Goal: Task Accomplishment & Management: Complete application form

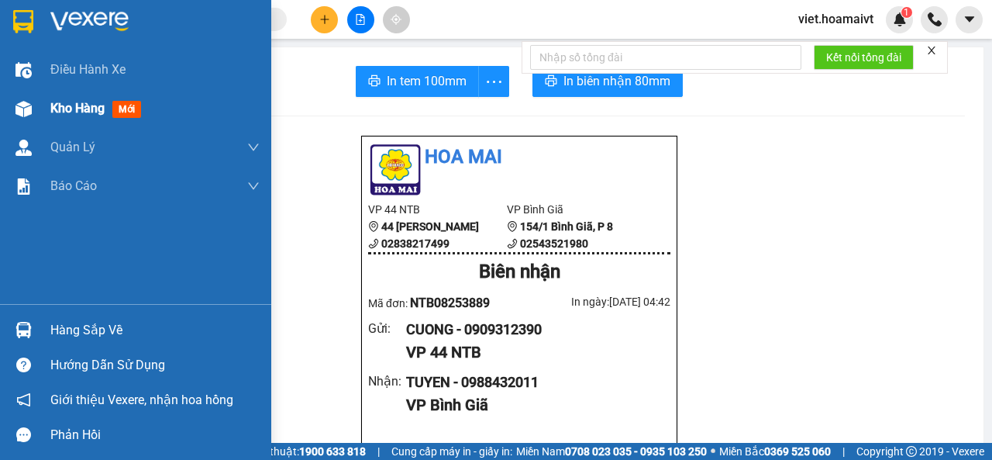
click at [71, 109] on span "Kho hàng" at bounding box center [77, 108] width 54 height 15
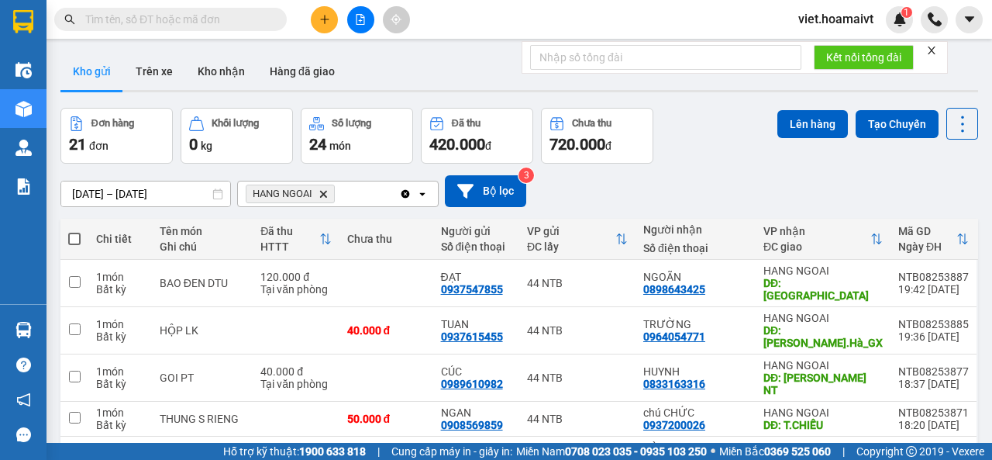
click at [321, 188] on span "HANG NGOAI Delete" at bounding box center [290, 193] width 89 height 19
click at [326, 193] on icon "HANG NGOAI, close by backspace" at bounding box center [323, 193] width 7 height 7
click at [326, 193] on div "Chọn văn phòng nhận" at bounding box center [300, 194] width 107 height 16
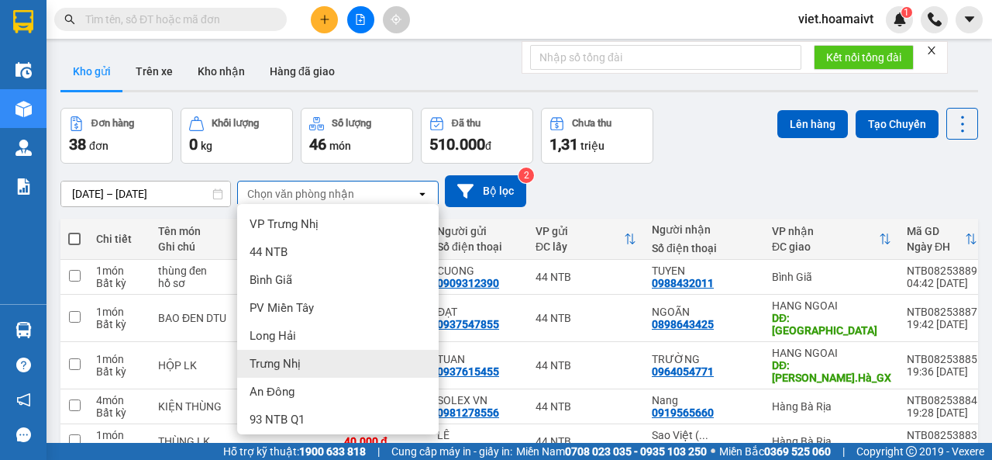
scroll to position [145, 0]
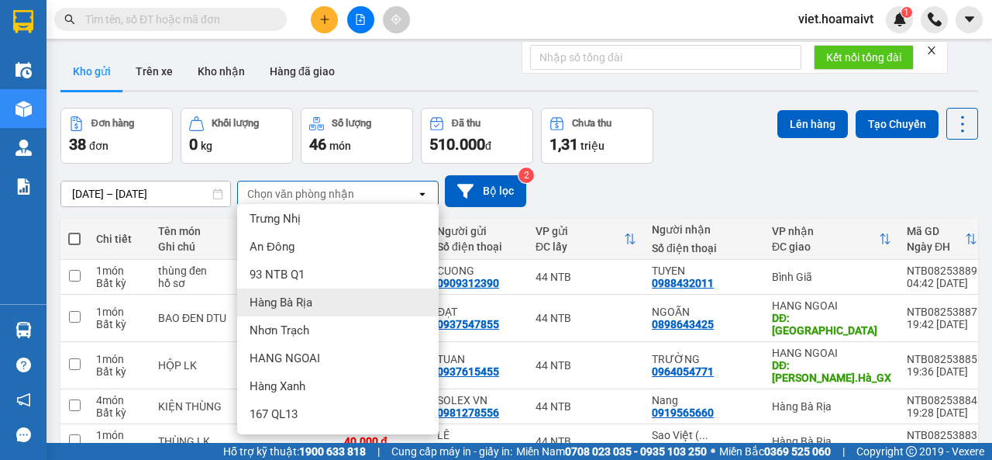
click at [336, 300] on div "Hàng Bà Rịa" at bounding box center [338, 302] width 202 height 28
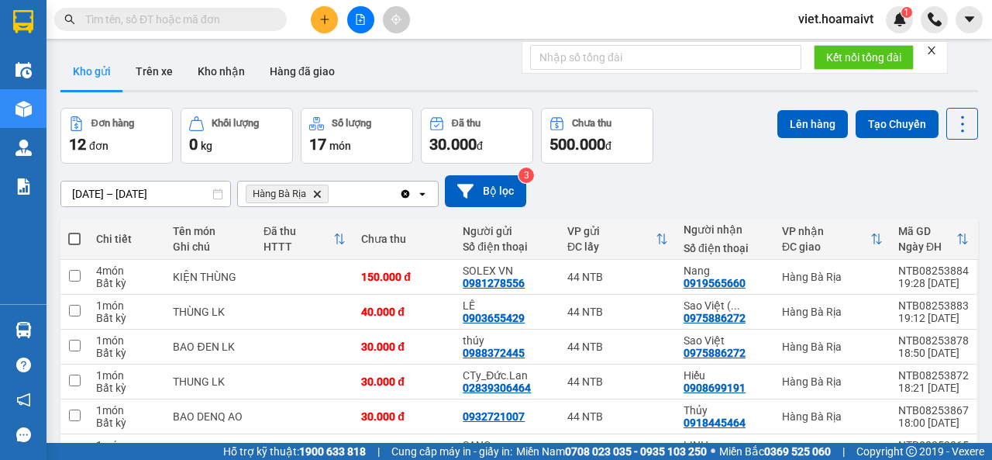
click at [68, 234] on span at bounding box center [74, 239] width 12 height 12
click at [74, 231] on input "checkbox" at bounding box center [74, 231] width 0 height 0
checkbox input "true"
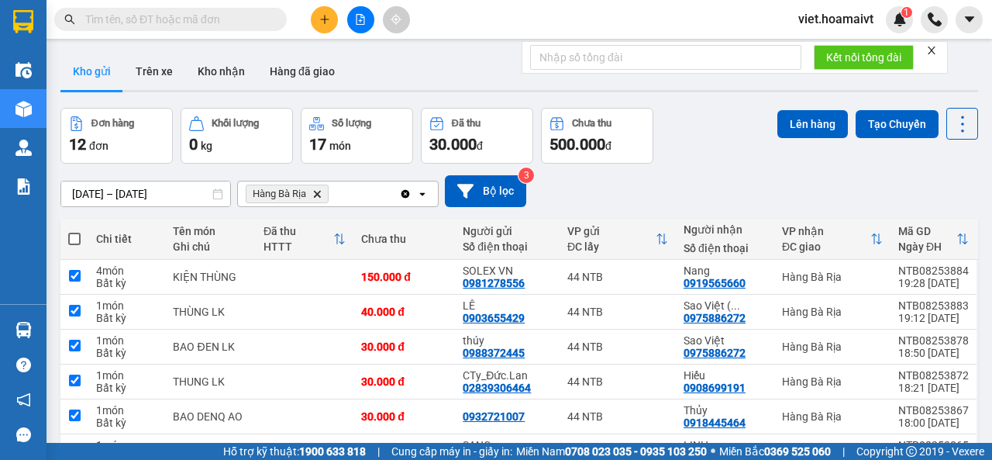
checkbox input "true"
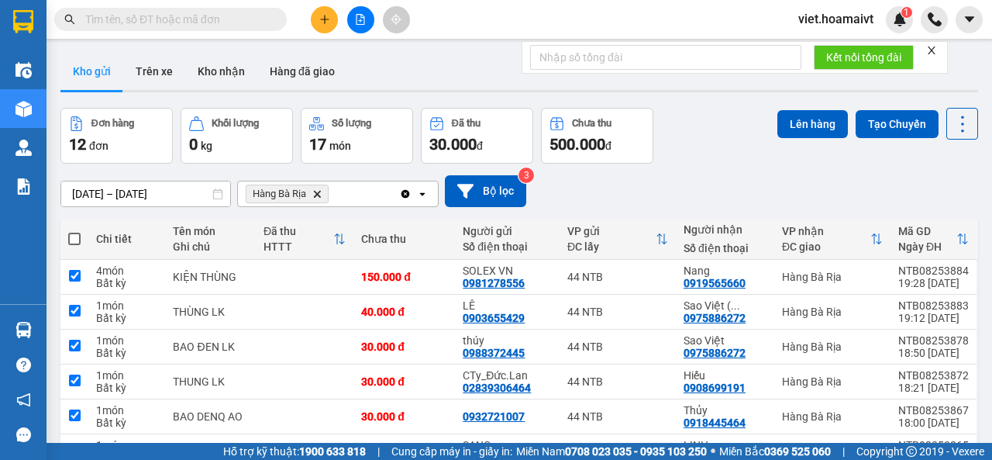
checkbox input "true"
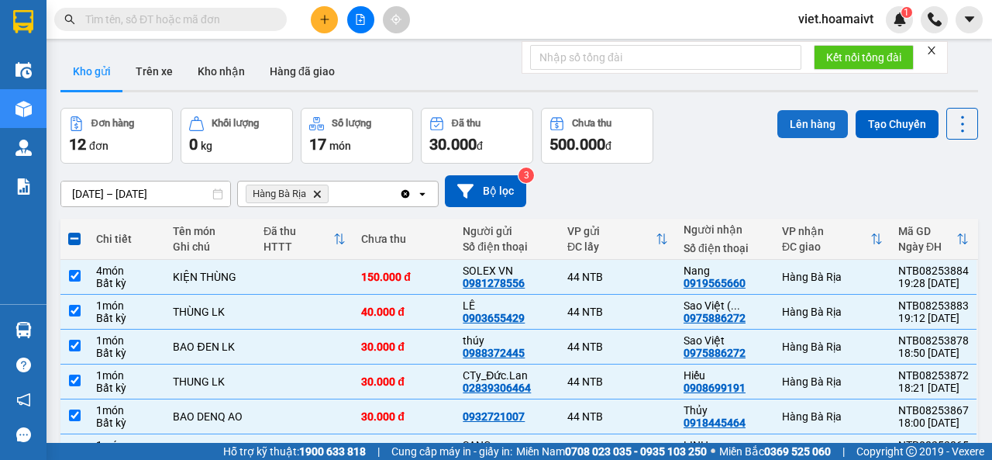
click at [781, 126] on button "Lên hàng" at bounding box center [812, 124] width 71 height 28
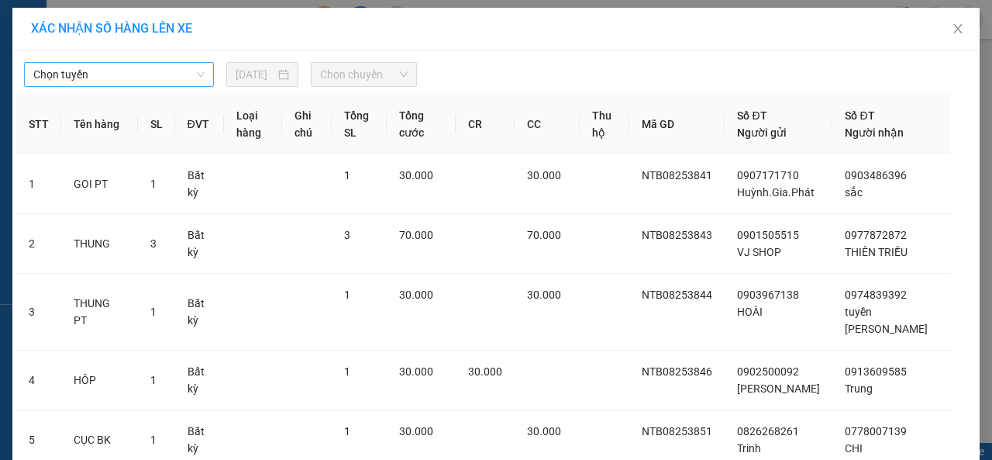
click at [140, 71] on span "Chọn tuyến" at bounding box center [118, 74] width 171 height 23
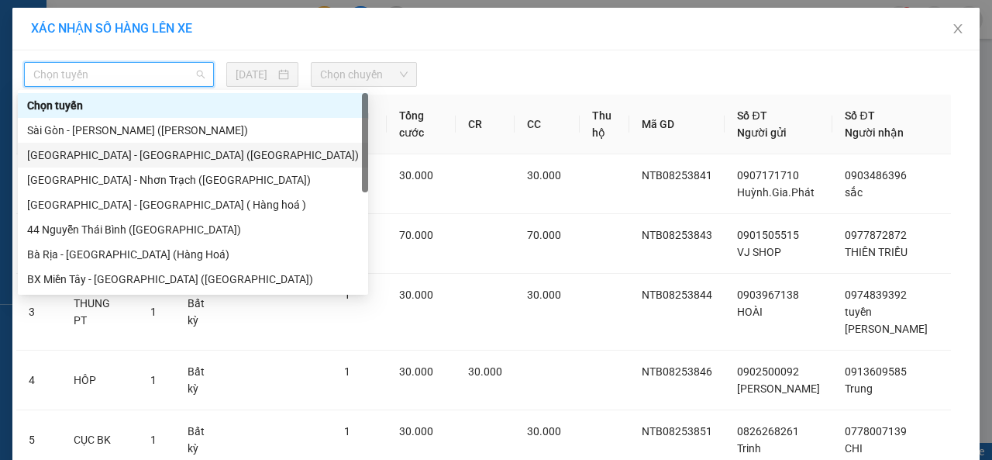
click at [121, 148] on div "[GEOGRAPHIC_DATA] - [GEOGRAPHIC_DATA] ([GEOGRAPHIC_DATA])" at bounding box center [193, 155] width 332 height 17
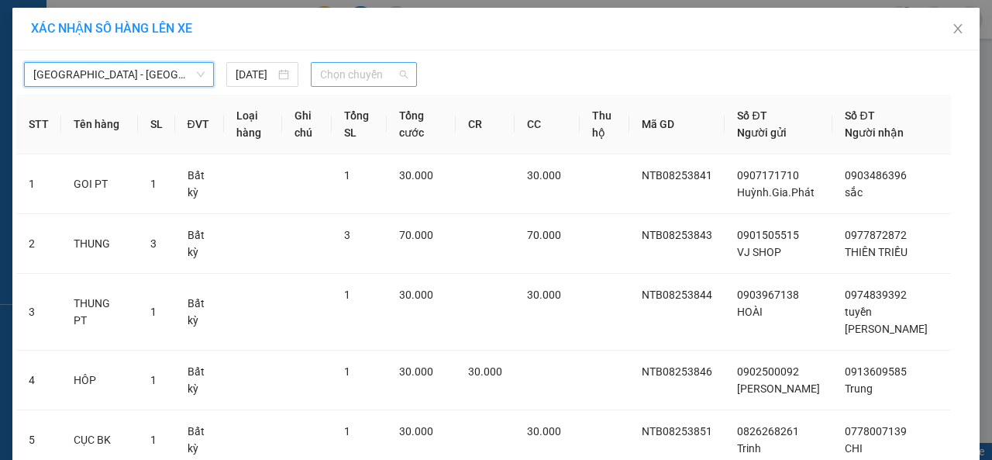
click at [364, 84] on span "Chọn chuyến" at bounding box center [363, 74] width 87 height 23
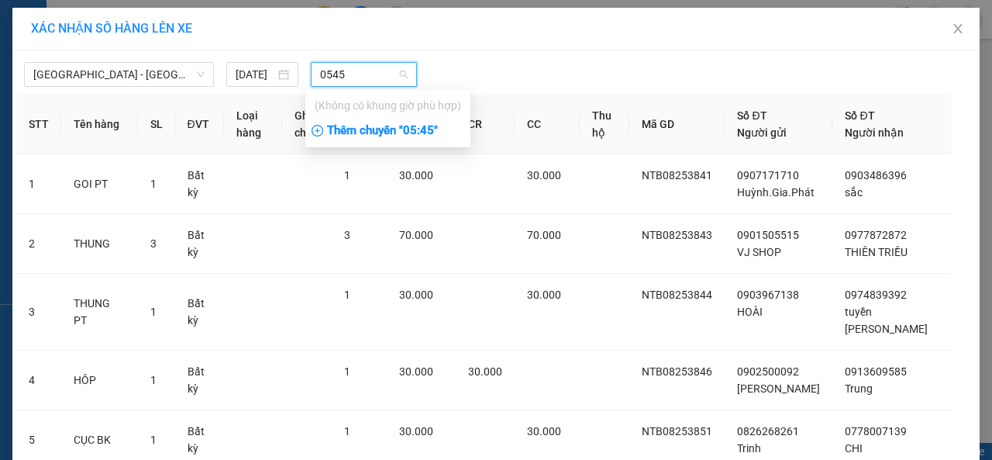
type input "0545"
click at [423, 134] on div "Thêm chuyến " 05:45 "" at bounding box center [387, 131] width 165 height 26
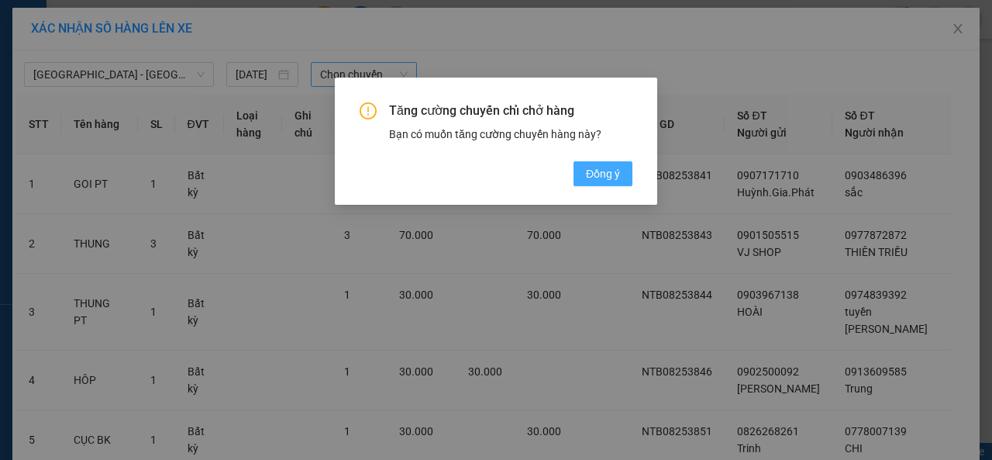
click at [623, 171] on button "Đồng ý" at bounding box center [603, 173] width 59 height 25
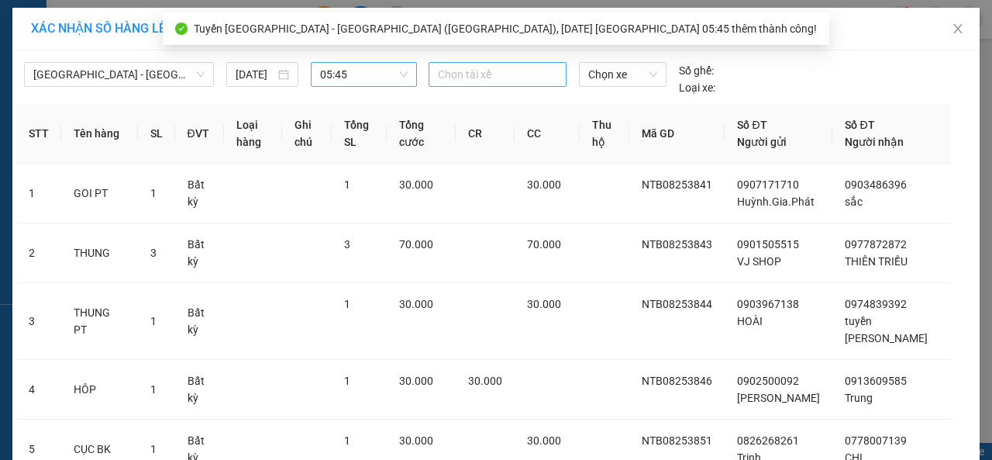
click at [485, 78] on div at bounding box center [498, 74] width 130 height 19
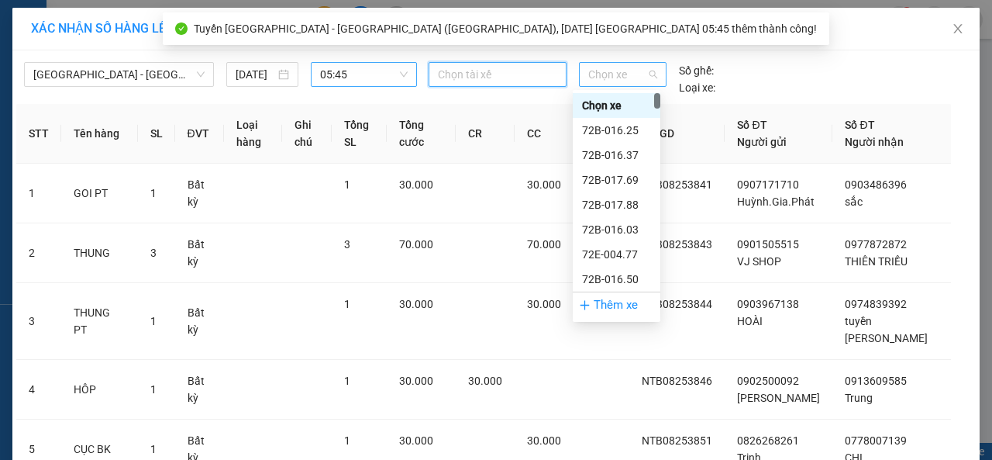
click at [628, 76] on span "Chọn xe" at bounding box center [622, 74] width 69 height 23
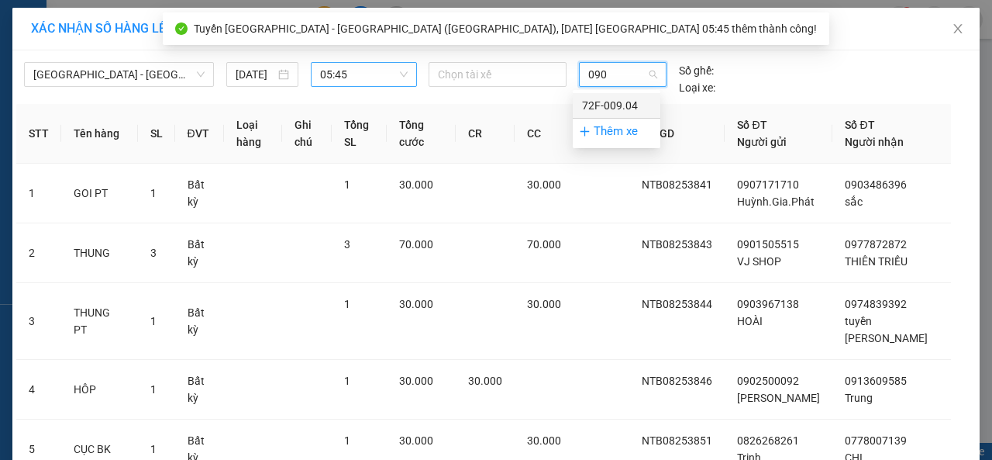
type input "0904"
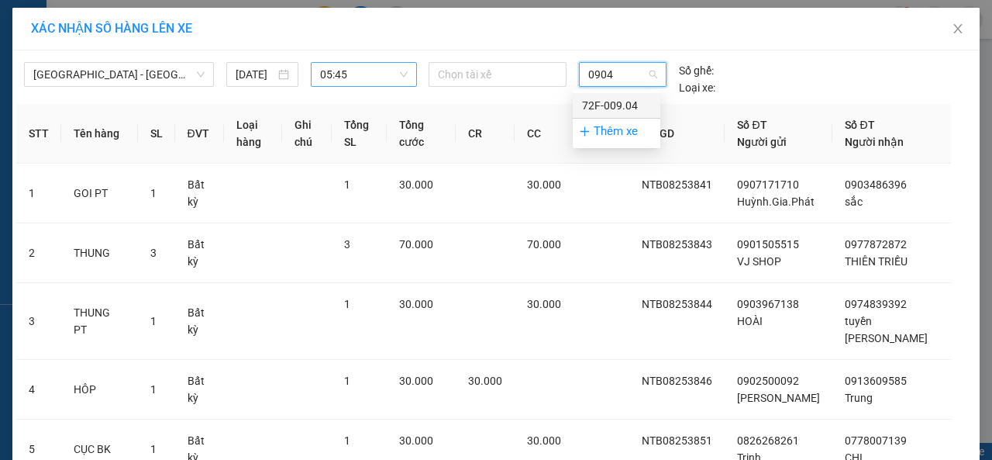
click at [620, 98] on div "72F-009.04" at bounding box center [616, 105] width 69 height 17
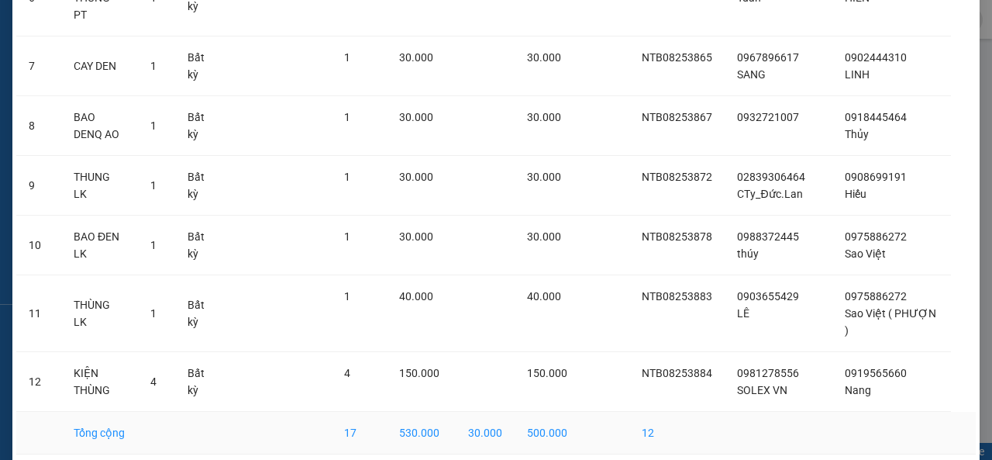
scroll to position [553, 0]
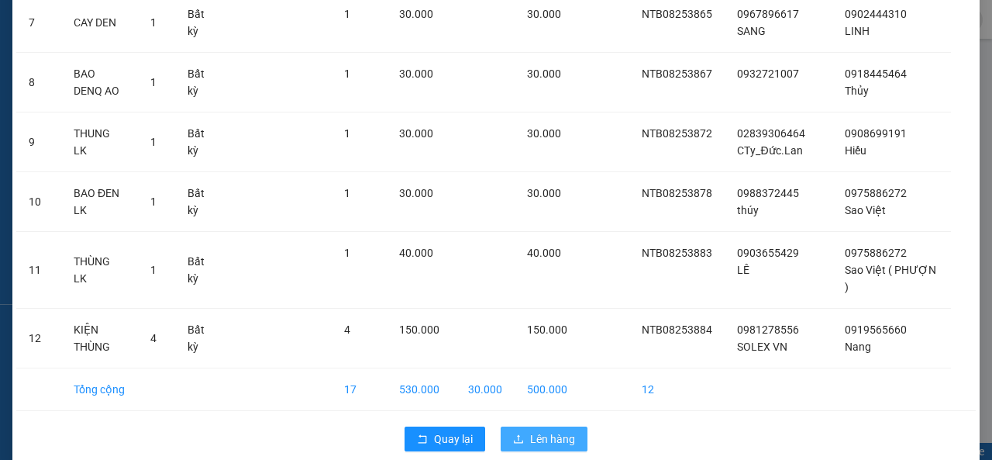
click at [543, 430] on span "Lên hàng" at bounding box center [552, 438] width 45 height 17
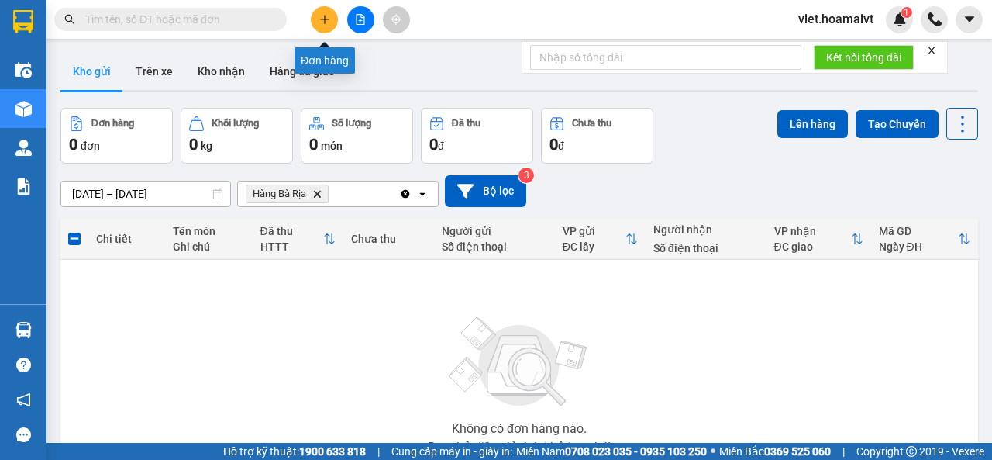
click at [332, 18] on button at bounding box center [324, 19] width 27 height 27
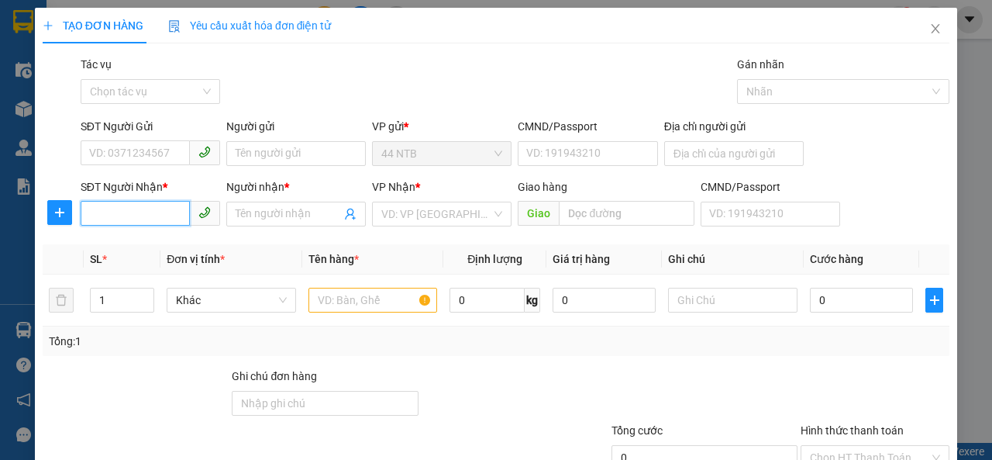
click at [139, 213] on input "SĐT Người Nhận *" at bounding box center [135, 213] width 109 height 25
type input "09114343"
click at [162, 245] on div "0911434311 - Thường" at bounding box center [148, 244] width 119 height 17
type input "118/33A Huỳnh [GEOGRAPHIC_DATA][GEOGRAPHIC_DATA]"
type input "0911434311"
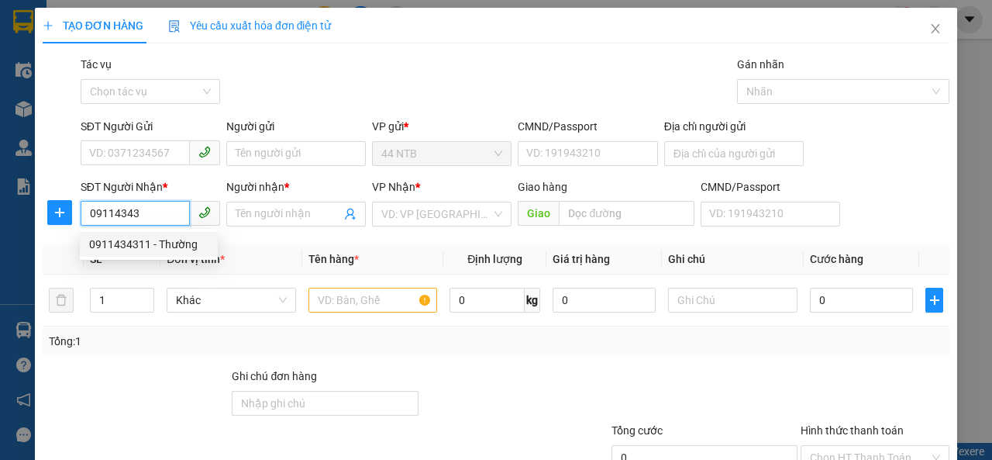
type input "Thường"
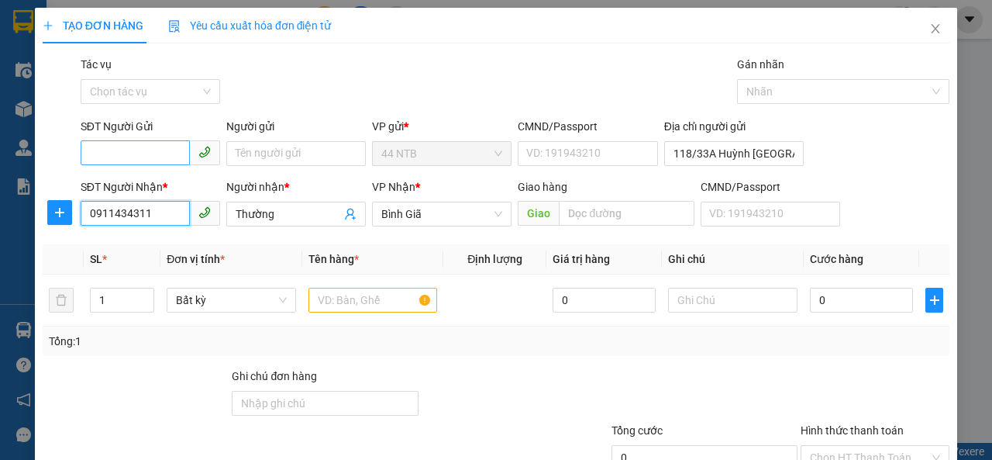
type input "0911434311"
click at [152, 157] on input "SĐT Người Gửi" at bounding box center [135, 152] width 109 height 25
click at [158, 186] on div "0908606160 - Lab_Việt.Tiên" at bounding box center [157, 183] width 136 height 17
type input "0908606160"
type input "Lab_Việt.Tiên"
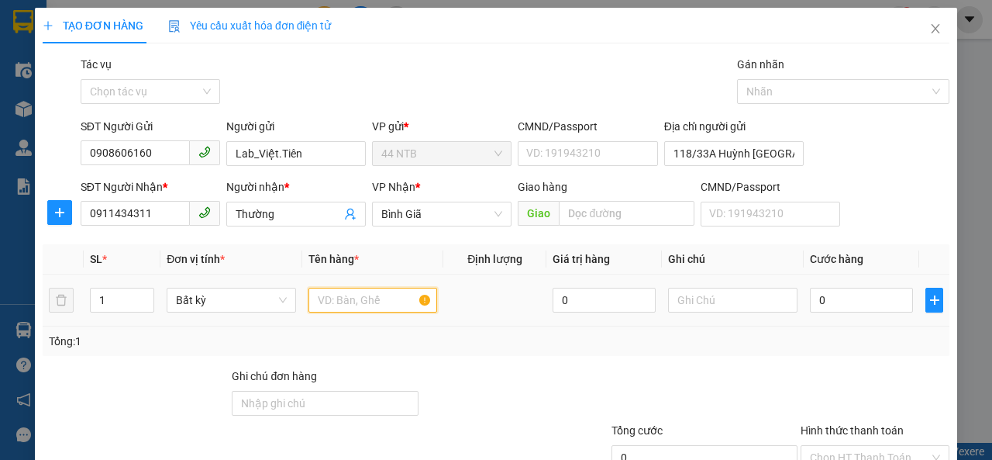
click at [374, 309] on input "text" at bounding box center [373, 300] width 129 height 25
type input "hộp"
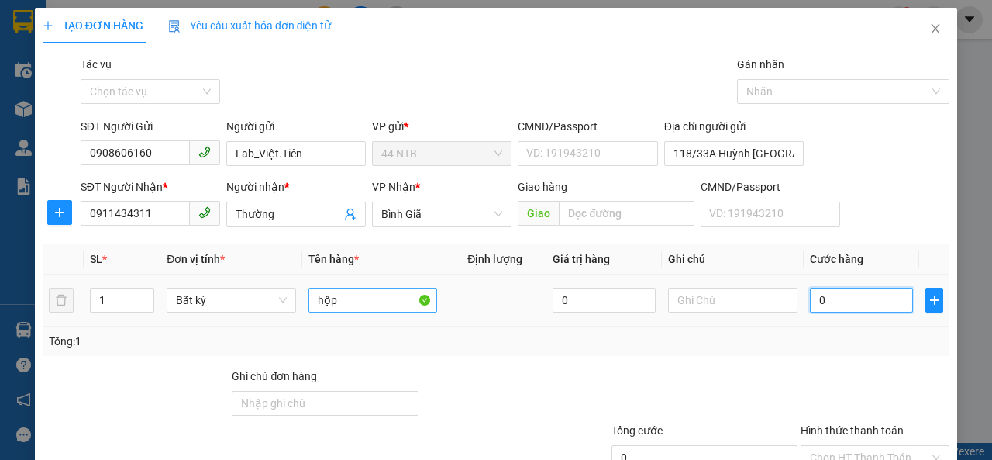
type input "3"
type input "30"
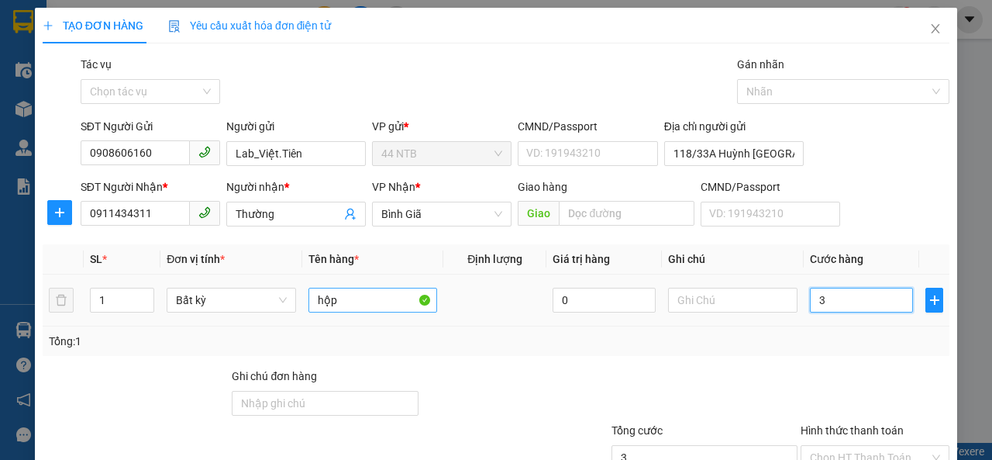
type input "30"
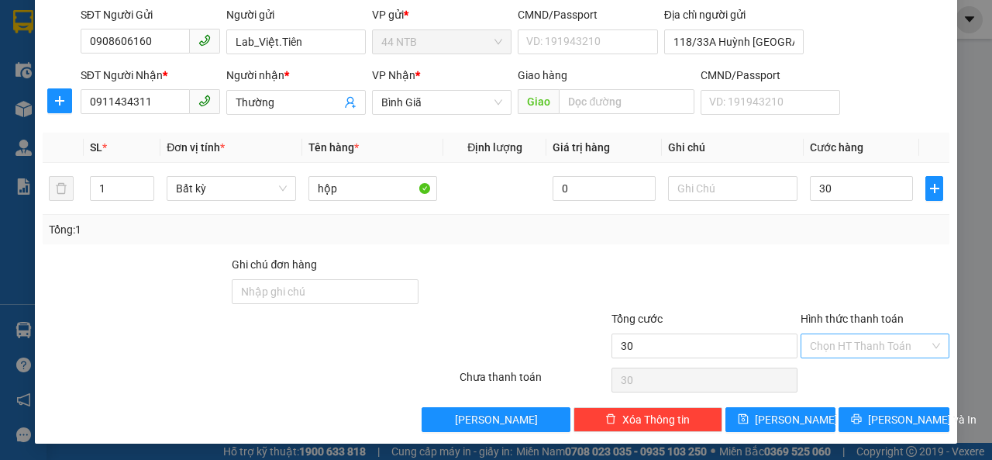
type input "30.000"
click at [814, 345] on input "Hình thức thanh toán" at bounding box center [869, 345] width 119 height 23
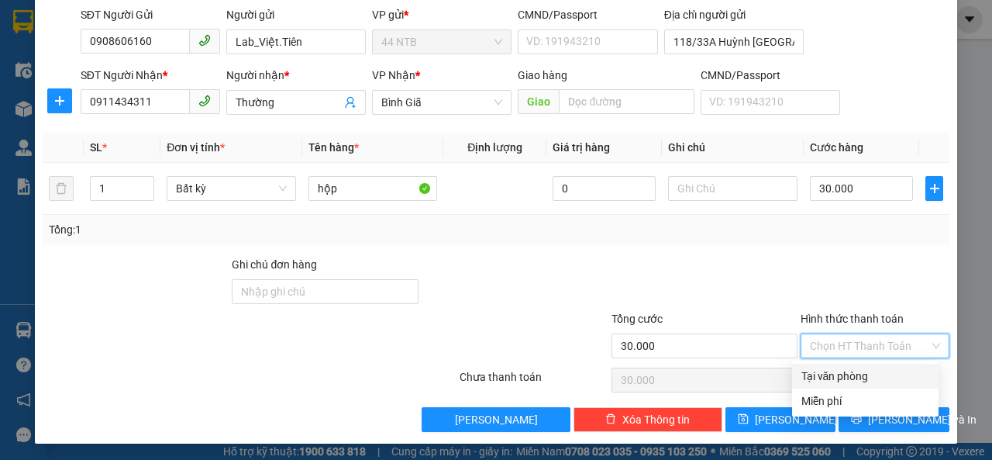
click at [817, 376] on div "Tại văn phòng" at bounding box center [866, 375] width 128 height 17
type input "0"
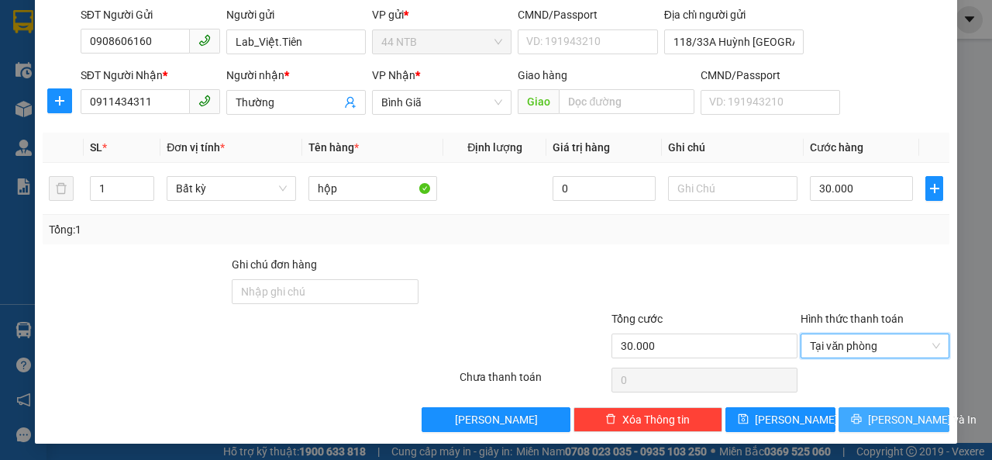
click at [841, 416] on button "[PERSON_NAME] và In" at bounding box center [894, 419] width 111 height 25
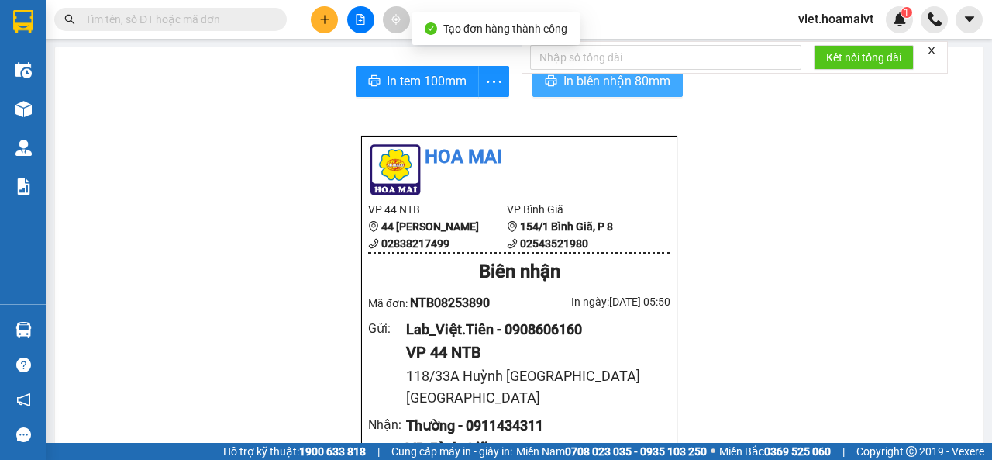
click at [539, 94] on button "In biên nhận 80mm" at bounding box center [608, 81] width 150 height 31
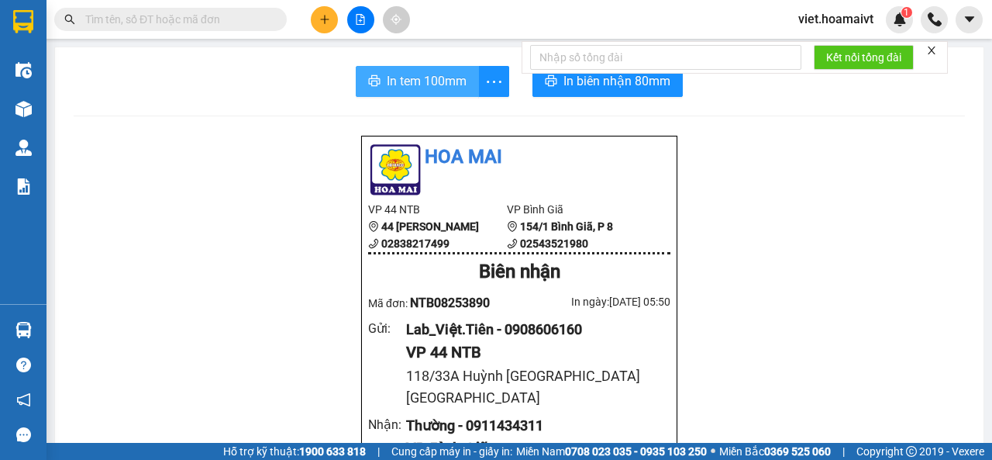
click at [408, 76] on span "In tem 100mm" at bounding box center [427, 80] width 80 height 19
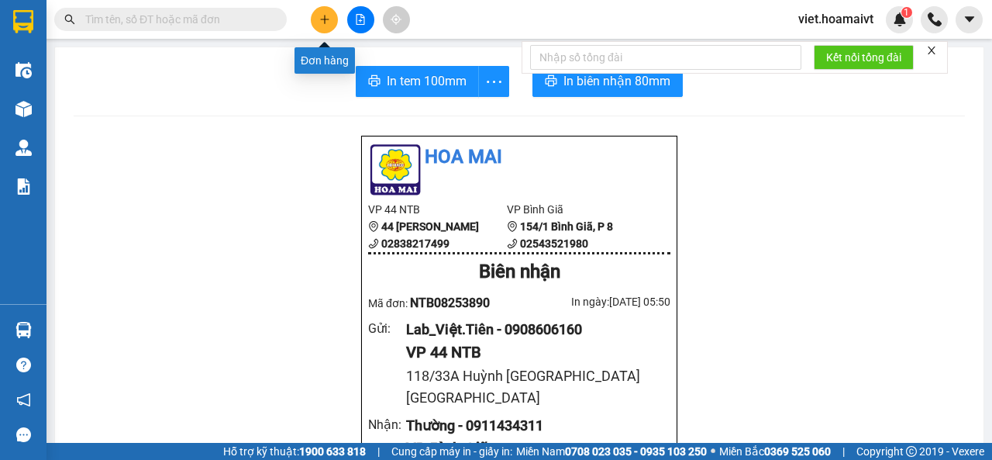
click at [329, 18] on icon "plus" at bounding box center [324, 19] width 11 height 11
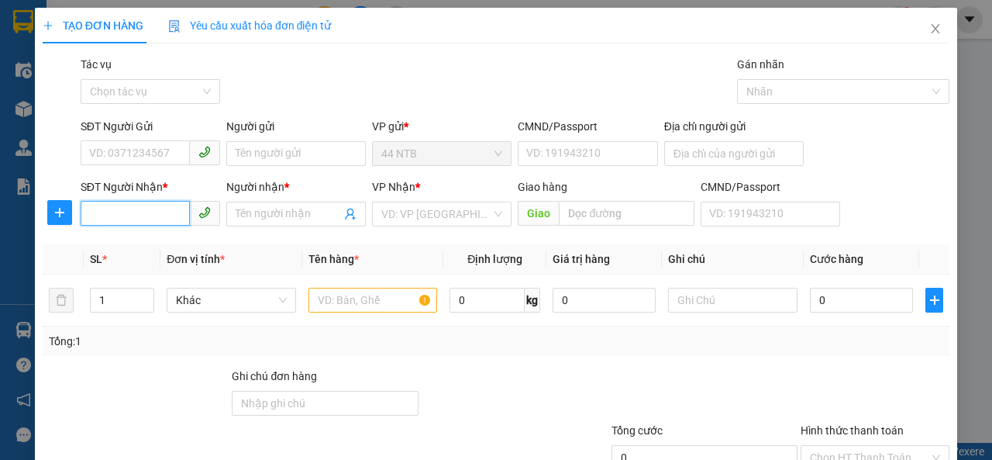
click at [140, 216] on input "SĐT Người Nhận *" at bounding box center [135, 213] width 109 height 25
type input "0915532605"
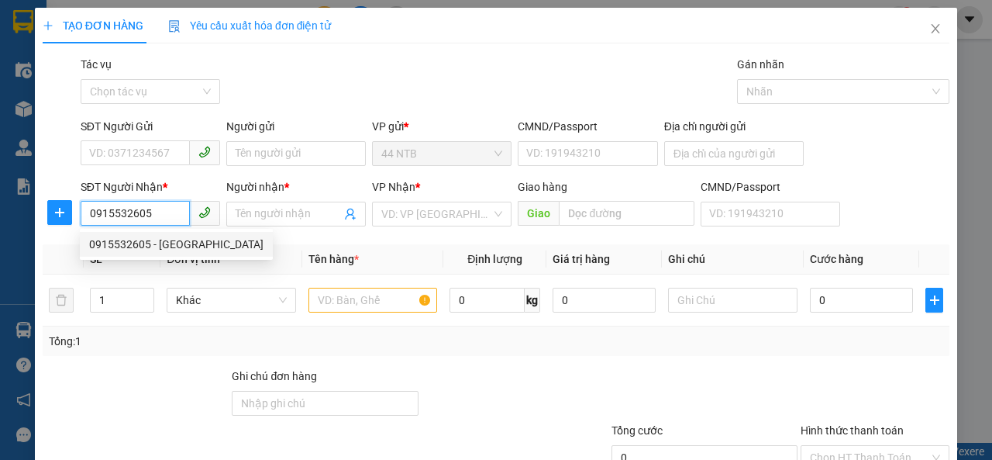
click at [127, 240] on div "0915532605 - [GEOGRAPHIC_DATA]" at bounding box center [176, 244] width 174 height 17
type input "Đức"
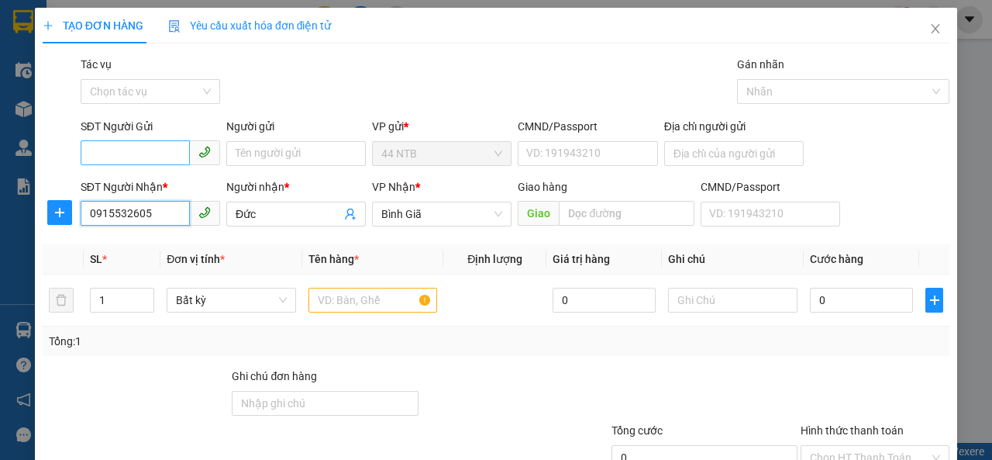
type input "0915532605"
click at [116, 150] on input "SĐT Người Gửi" at bounding box center [135, 152] width 109 height 25
click at [194, 177] on div "02822416966 - Lab_Vivadent" at bounding box center [160, 183] width 142 height 17
type input "02822416966"
type input "Lab_Vivadent"
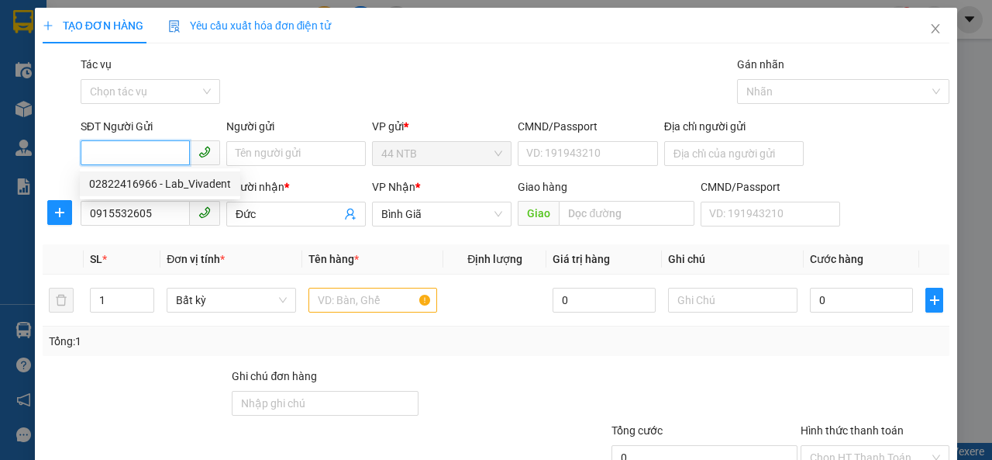
type input "079065027654"
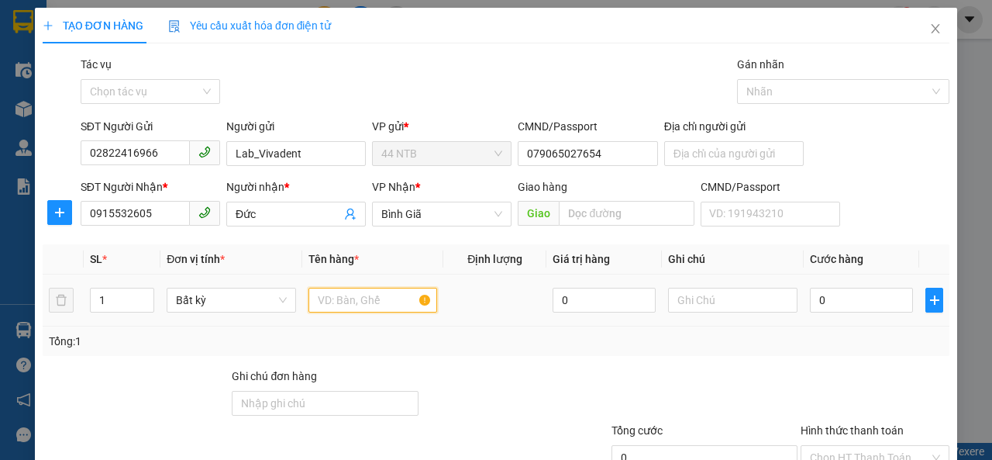
click at [337, 309] on input "text" at bounding box center [373, 300] width 129 height 25
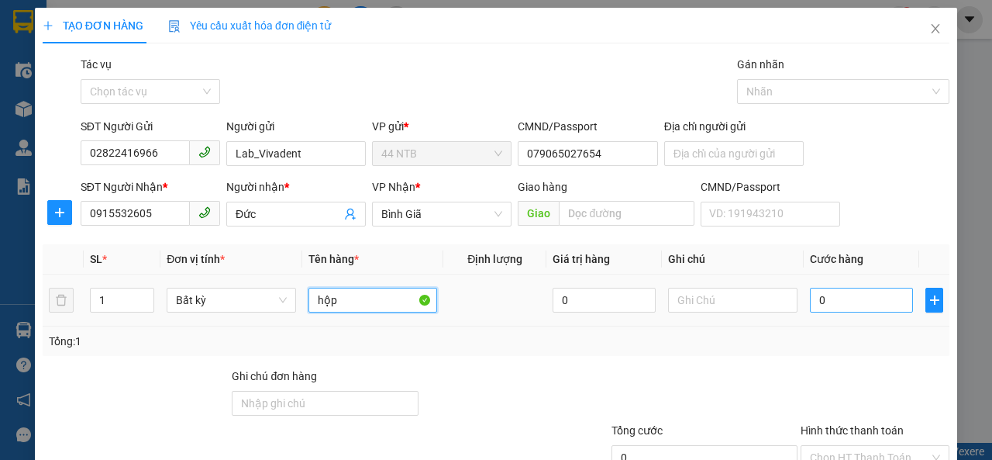
type input "hộp"
click at [867, 306] on input "0" at bounding box center [861, 300] width 103 height 25
type input "3"
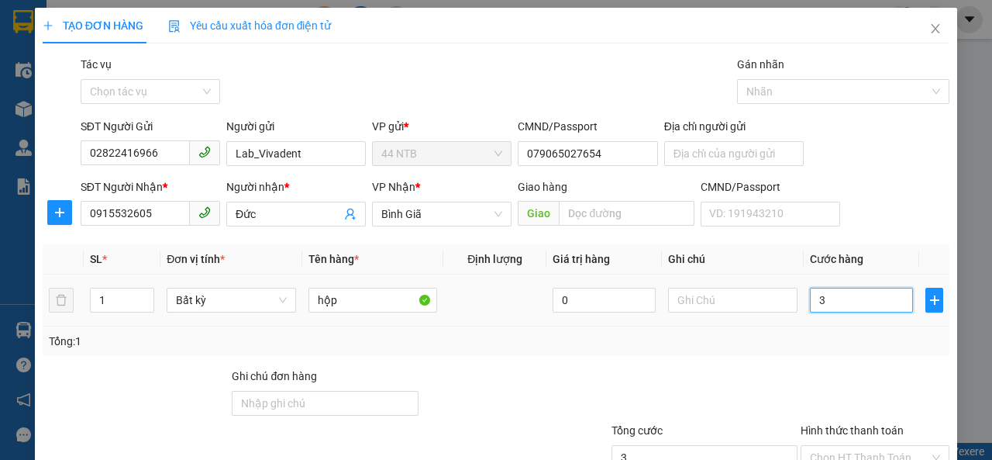
type input "30"
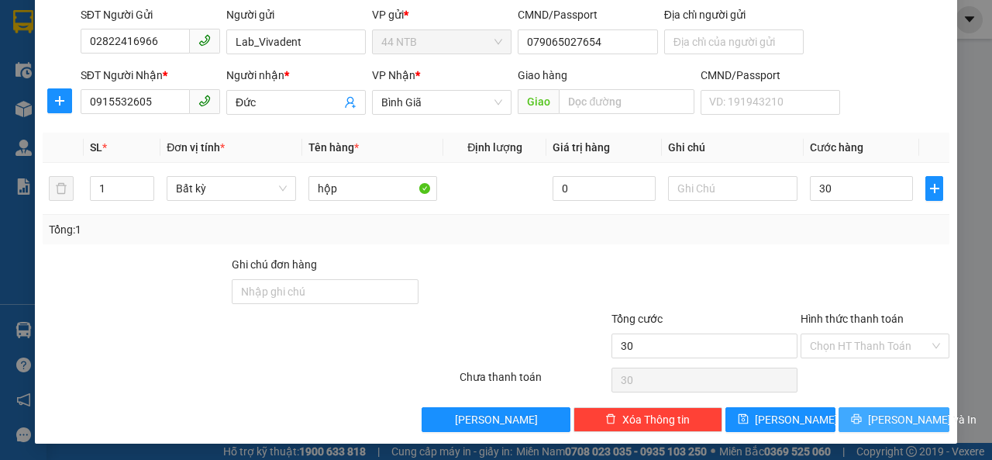
type input "30.000"
click at [860, 413] on icon "printer" at bounding box center [856, 418] width 11 height 11
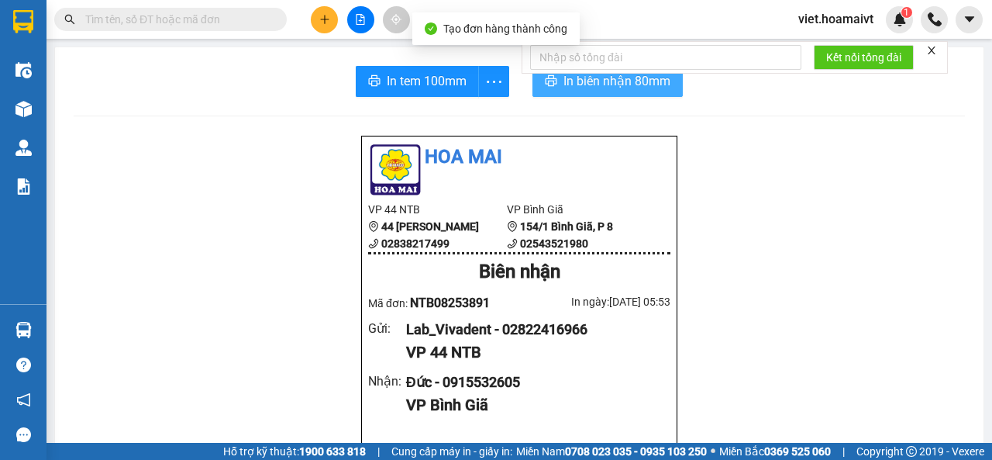
click at [583, 85] on span "In biên nhận 80mm" at bounding box center [617, 80] width 107 height 19
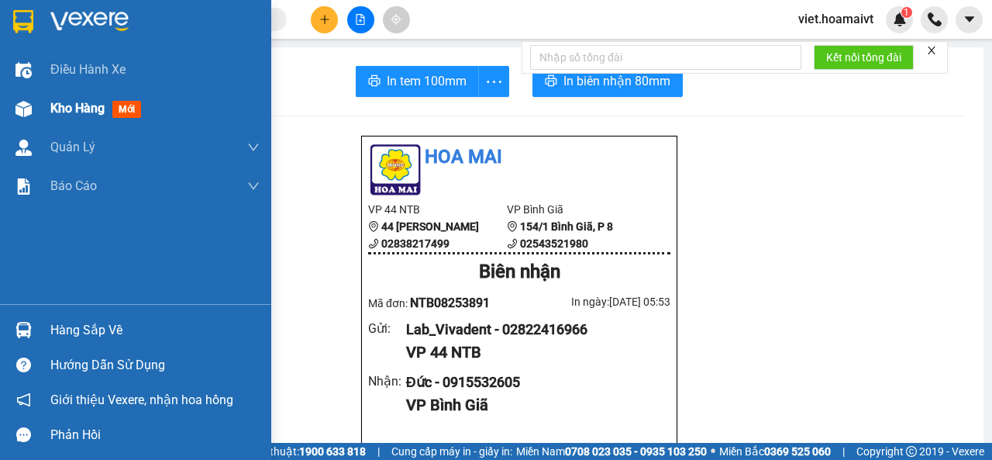
click at [68, 109] on span "Kho hàng" at bounding box center [77, 108] width 54 height 15
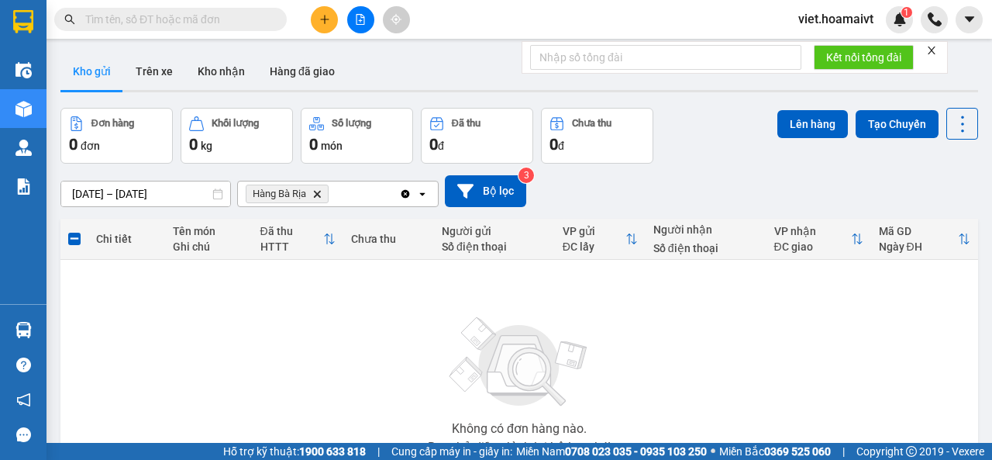
click at [318, 191] on icon "Delete" at bounding box center [316, 193] width 9 height 9
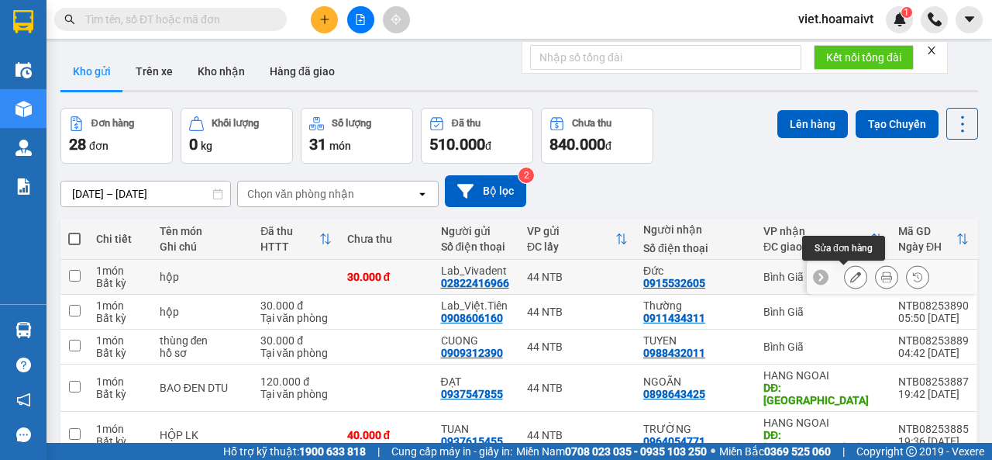
click at [850, 280] on icon at bounding box center [855, 276] width 11 height 11
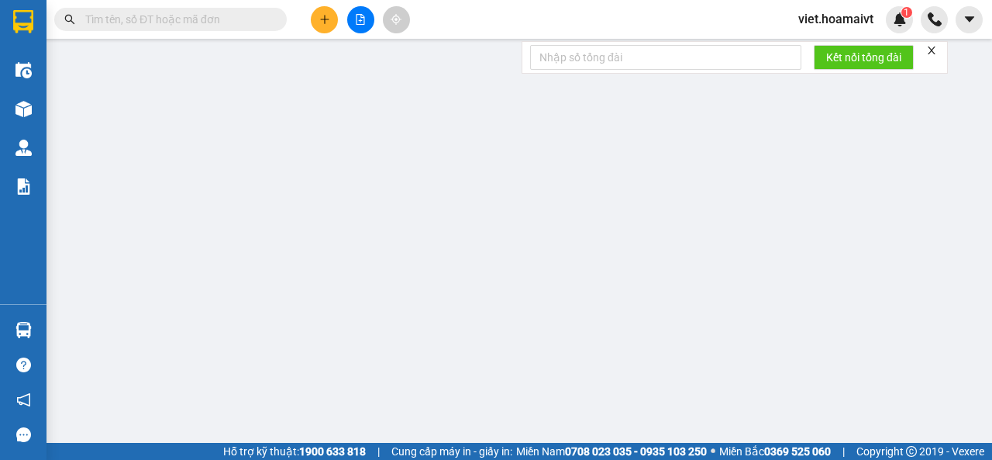
type input "02822416966"
type input "Lab_Vivadent"
type input "079065027654"
type input "0915532605"
type input "Đức"
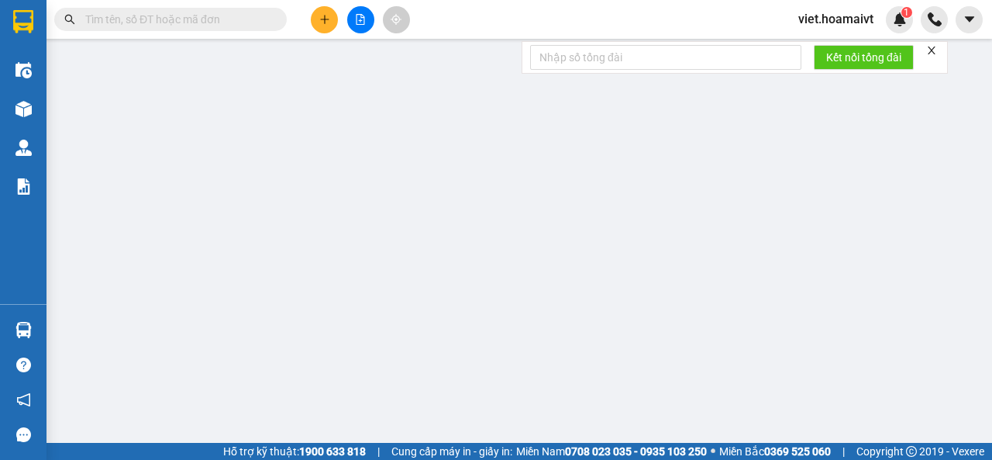
type input "30.000"
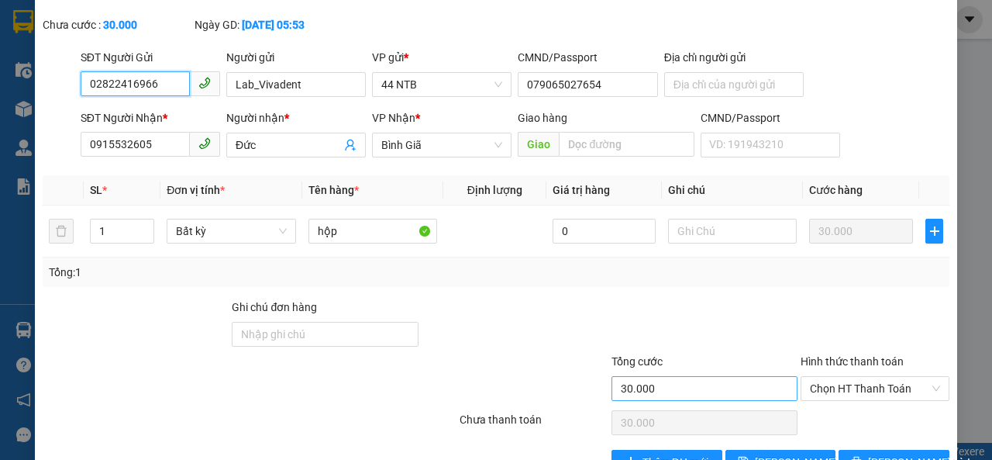
scroll to position [132, 0]
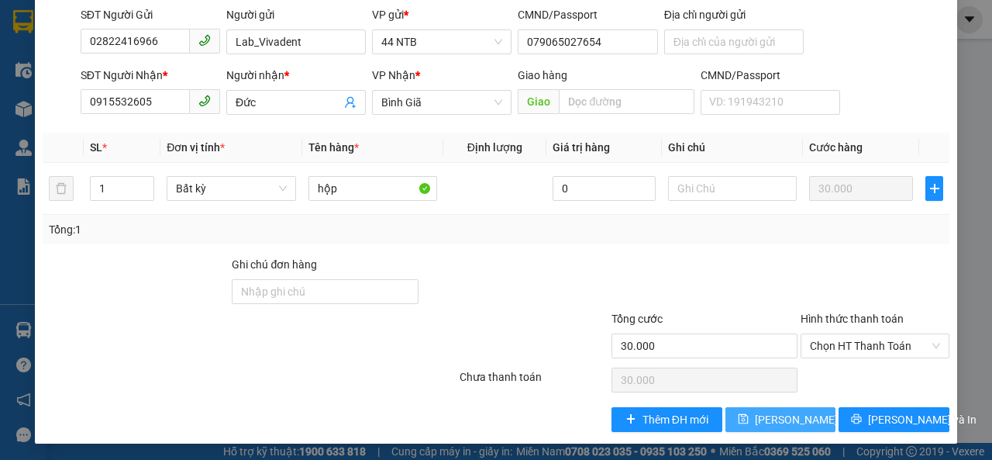
click at [768, 417] on span "[PERSON_NAME] thay đổi" at bounding box center [817, 419] width 124 height 17
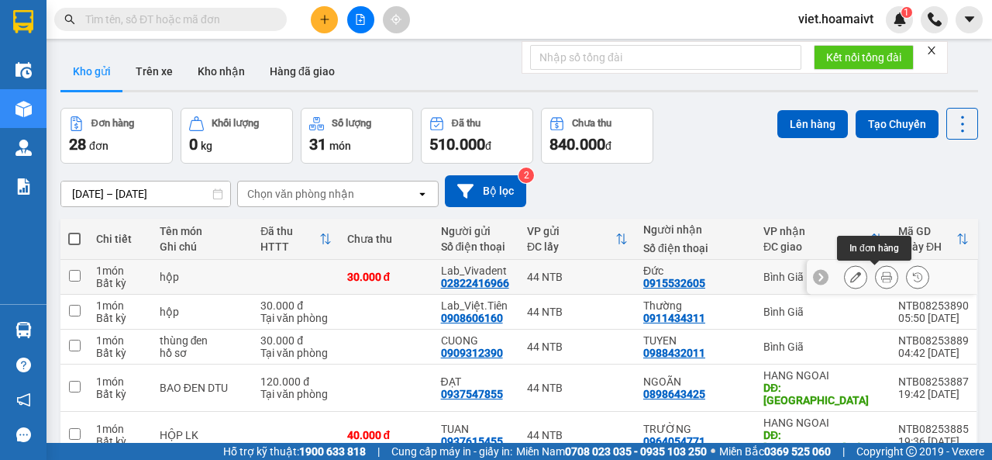
click at [881, 277] on icon at bounding box center [886, 276] width 11 height 11
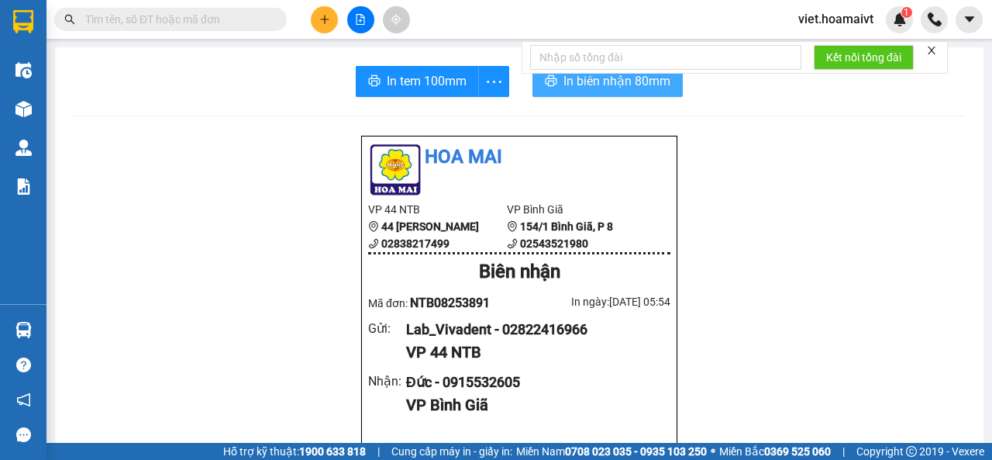
drag, startPoint x: 561, startPoint y: 78, endPoint x: 577, endPoint y: 74, distance: 16.2
click at [564, 78] on span "In biên nhận 80mm" at bounding box center [617, 80] width 107 height 19
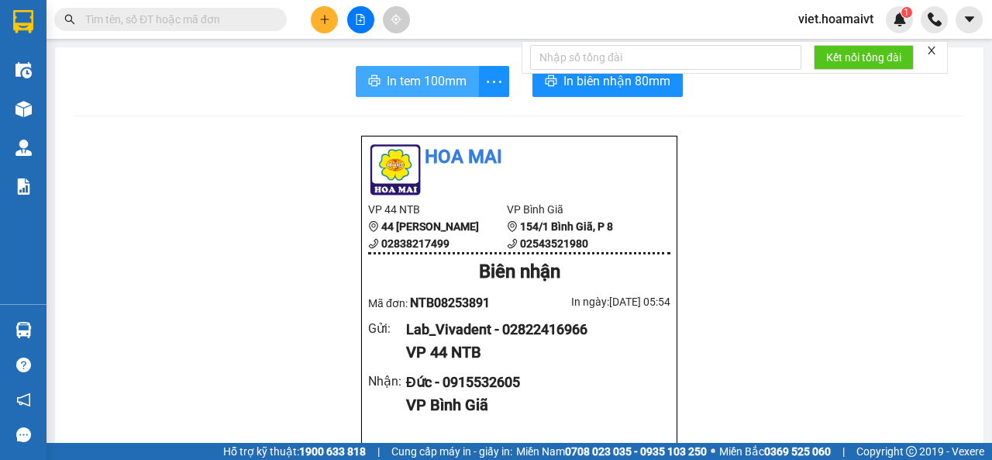
click at [437, 73] on span "In tem 100mm" at bounding box center [427, 80] width 80 height 19
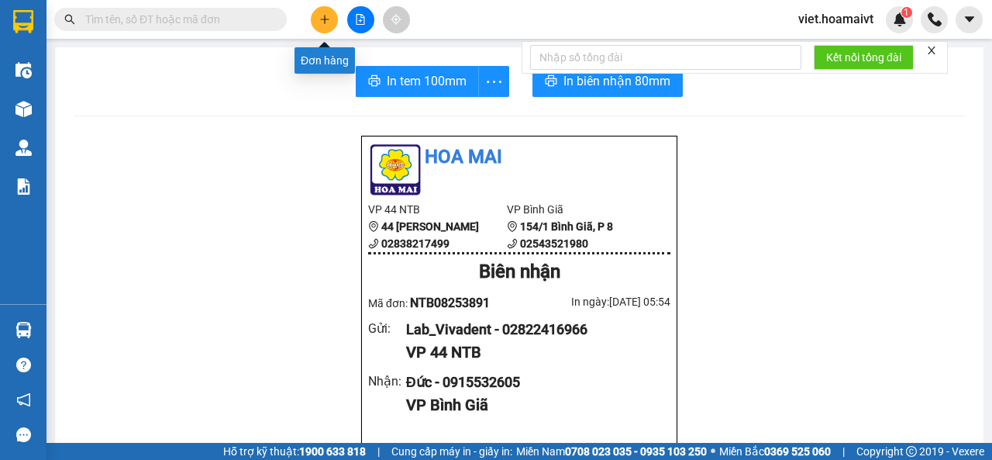
click at [330, 25] on button at bounding box center [324, 19] width 27 height 27
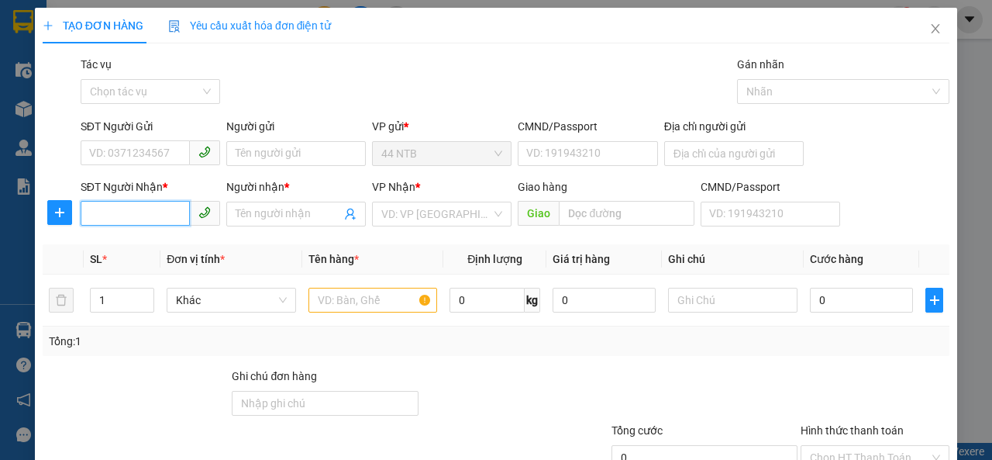
drag, startPoint x: 136, startPoint y: 220, endPoint x: 991, endPoint y: 18, distance: 878.6
click at [160, 216] on input "SĐT Người Nhận *" at bounding box center [135, 213] width 109 height 25
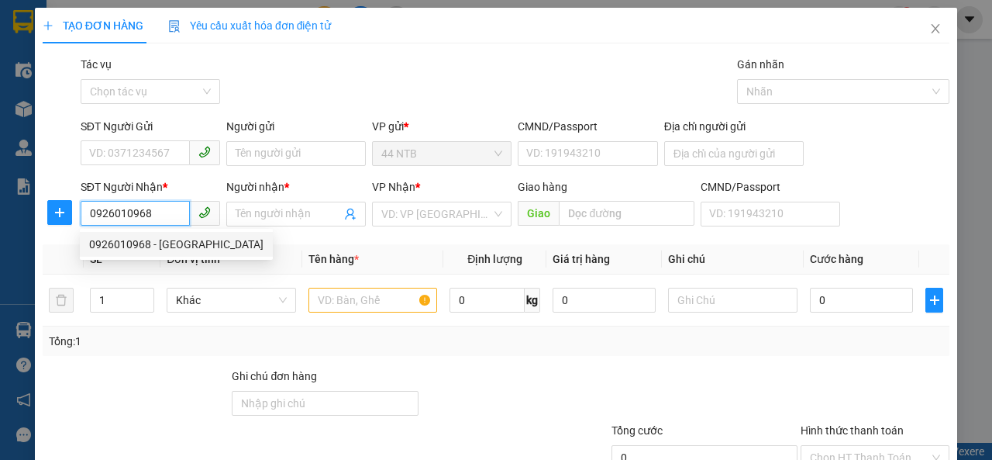
type input "0926010968"
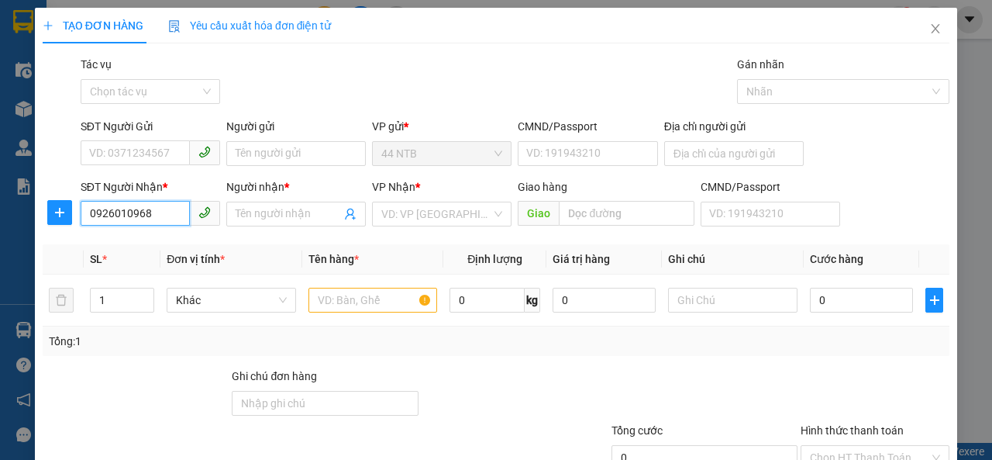
drag, startPoint x: 991, startPoint y: 18, endPoint x: 158, endPoint y: 215, distance: 856.3
click at [158, 215] on input "0926010968" at bounding box center [135, 213] width 109 height 25
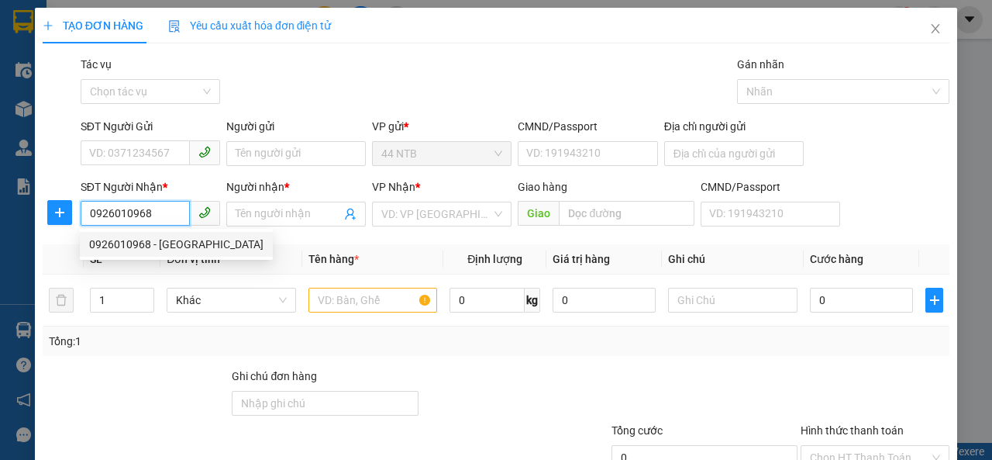
click at [148, 246] on div "0926010968 - [GEOGRAPHIC_DATA]" at bounding box center [176, 244] width 174 height 17
type input "122/11D_T.N.Hầu_Tân.Phú"
type input "Thuận Phát"
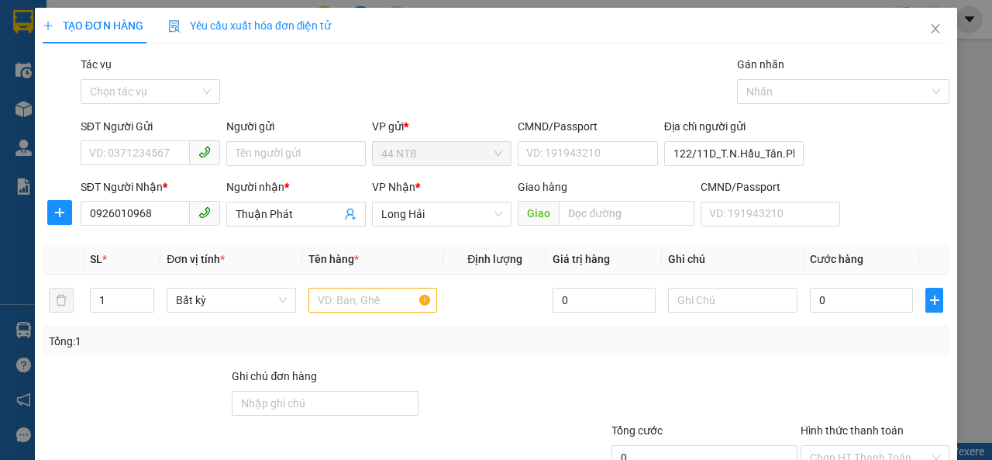
click at [141, 168] on div "SĐT Người Gửi VD: 0371234567" at bounding box center [151, 145] width 140 height 54
click at [141, 153] on input "SĐT Người Gửi" at bounding box center [135, 152] width 109 height 25
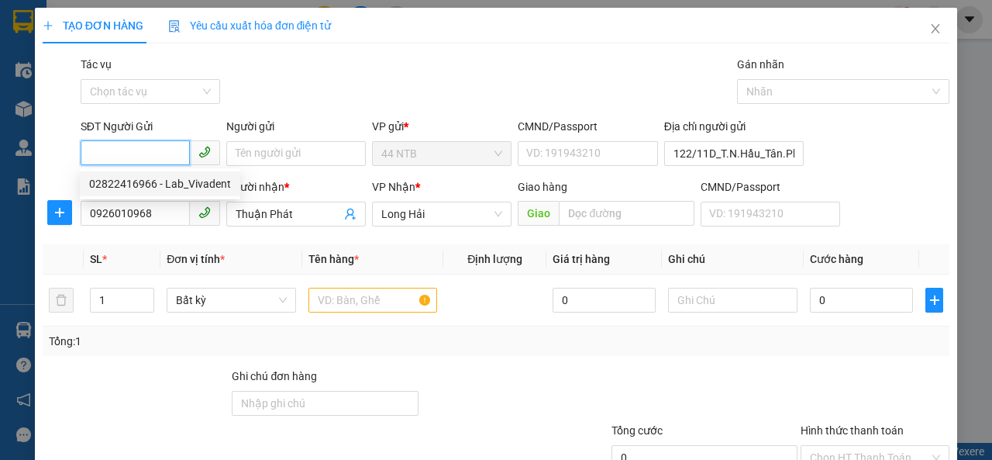
click at [132, 186] on div "02822416966 - Lab_Vivadent" at bounding box center [160, 183] width 142 height 17
type input "02822416966"
type input "Lab_Vivadent"
type input "079065027654"
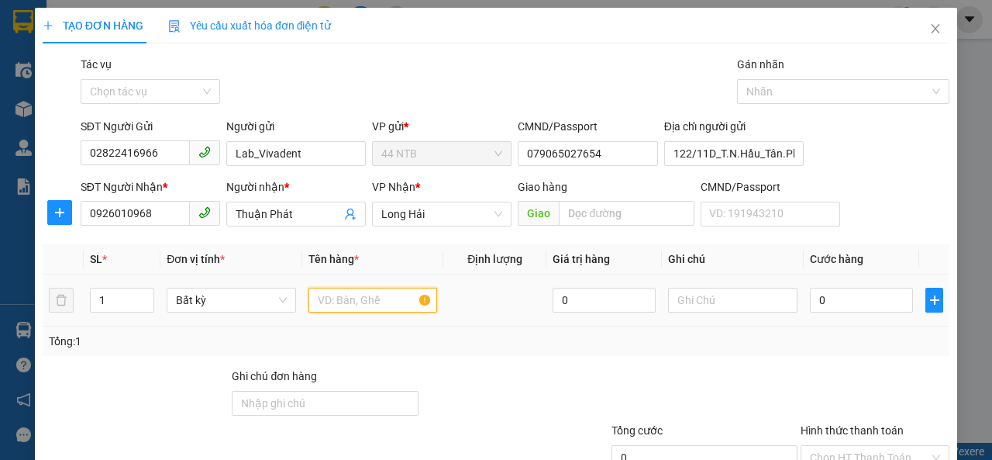
click at [346, 306] on input "text" at bounding box center [373, 300] width 129 height 25
type input "hộp"
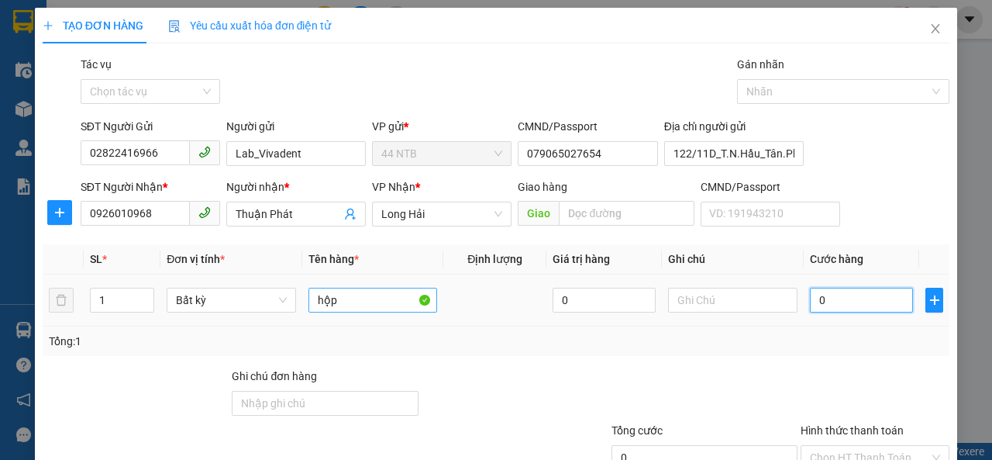
type input "3"
type input "30"
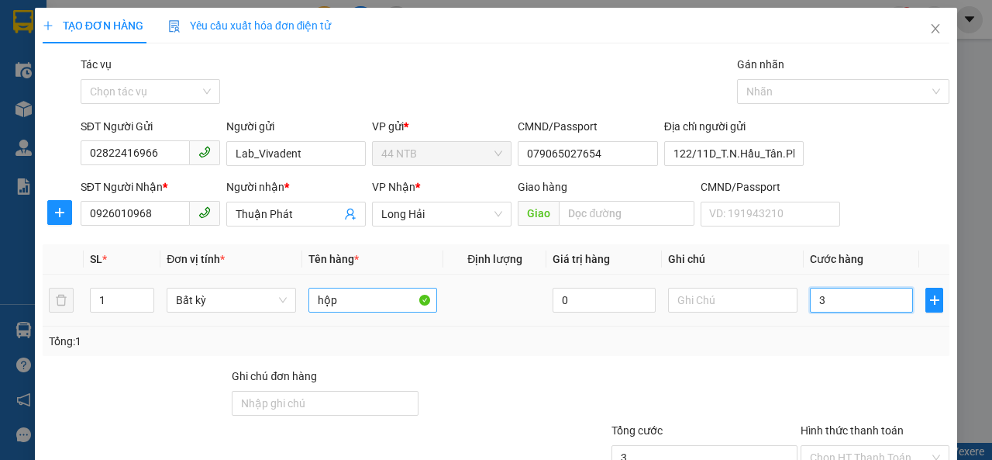
type input "30"
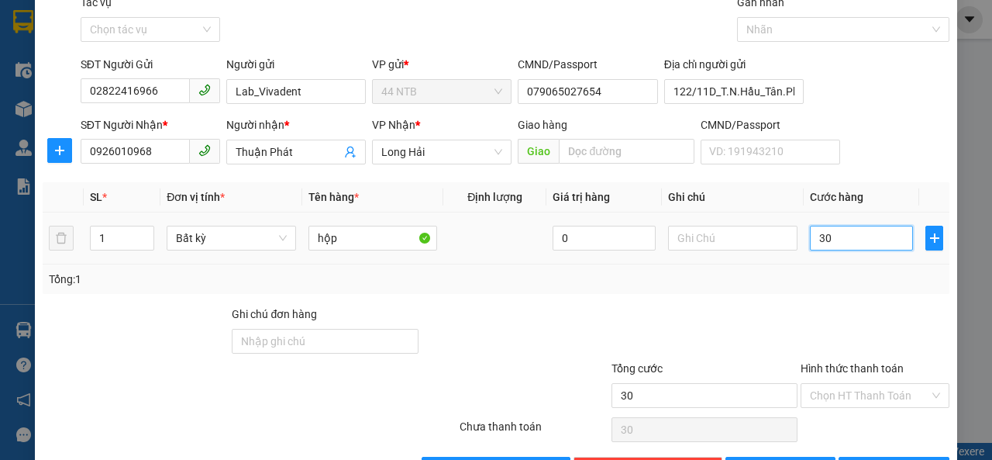
scroll to position [112, 0]
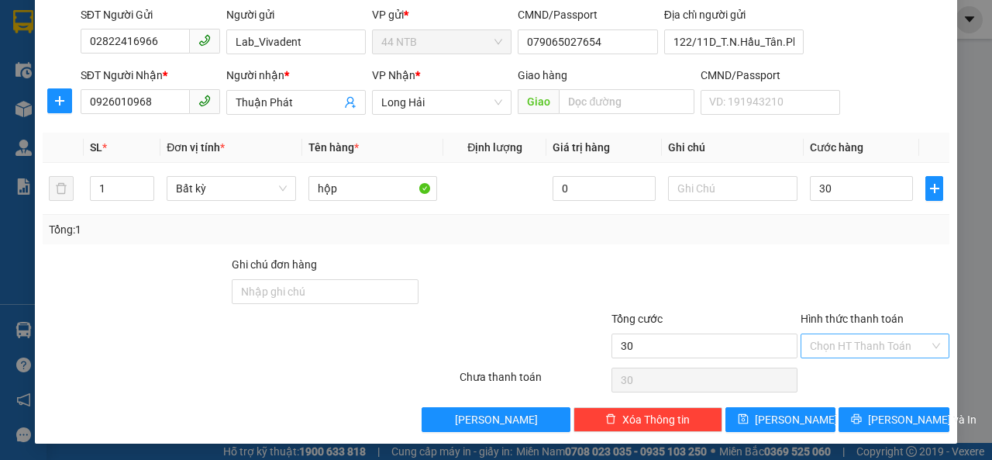
type input "30.000"
click at [843, 340] on input "Hình thức thanh toán" at bounding box center [869, 345] width 119 height 23
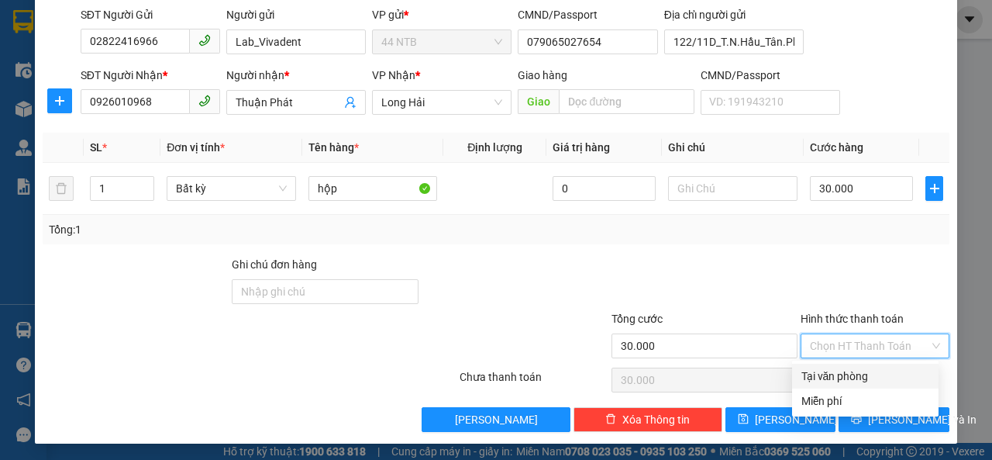
click at [852, 368] on div "Tại văn phòng" at bounding box center [866, 375] width 128 height 17
type input "0"
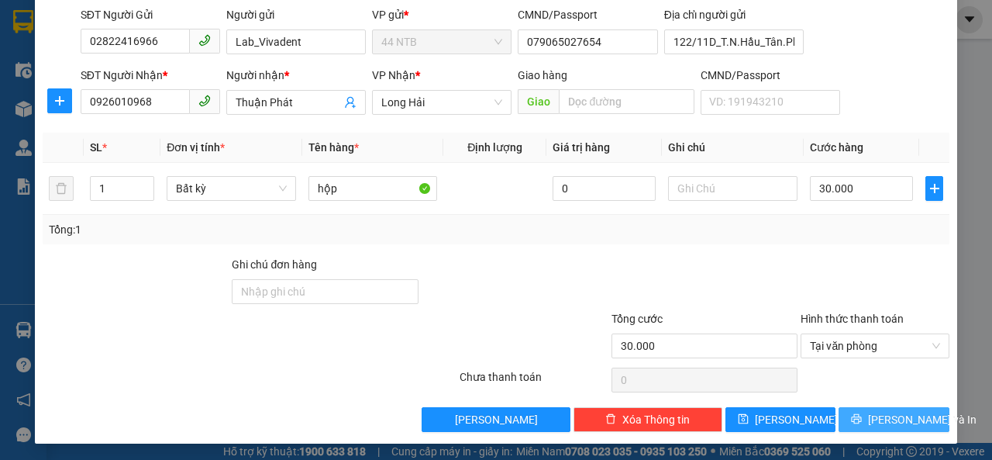
click at [854, 419] on icon "printer" at bounding box center [857, 419] width 10 height 10
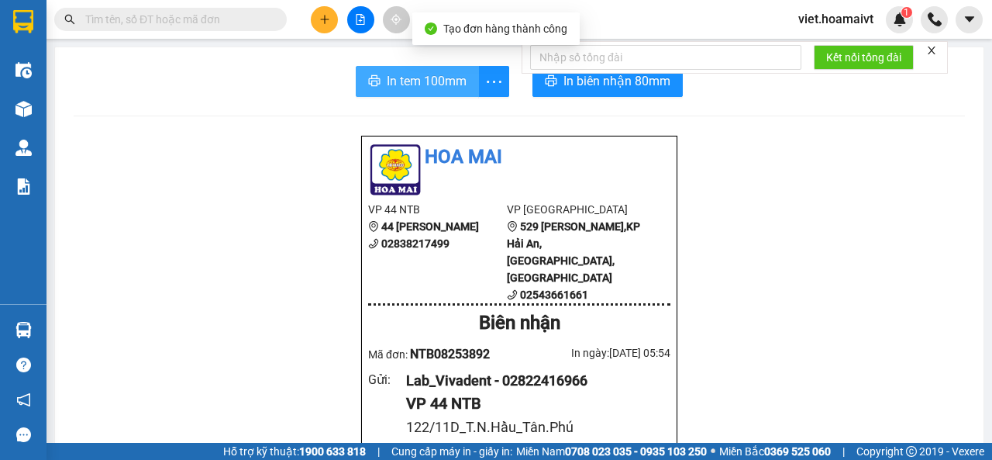
click at [462, 82] on button "In tem 100mm" at bounding box center [417, 81] width 123 height 31
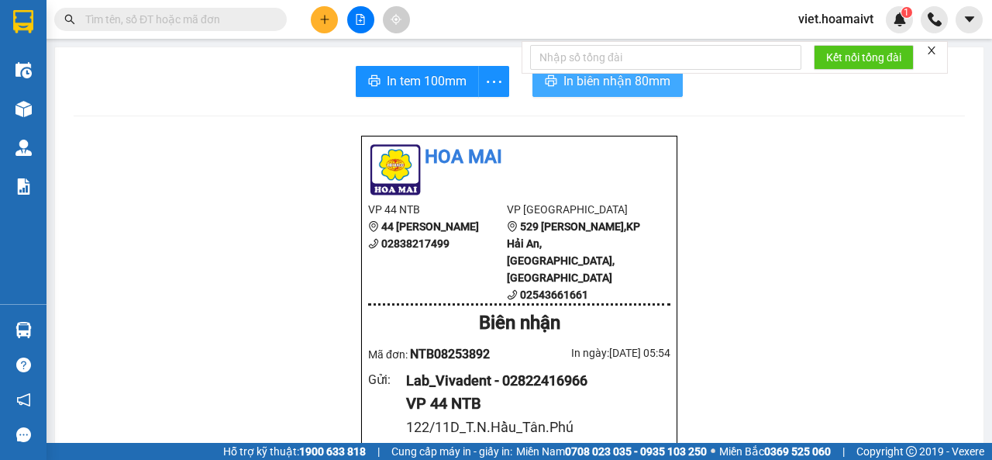
click at [609, 88] on span "In biên nhận 80mm" at bounding box center [617, 80] width 107 height 19
click at [562, 13] on div "Kết quả tìm kiếm ( 0 ) Bộ lọc Ngày tạo đơn gần nhất No Data viet.hoamaivt 1" at bounding box center [496, 19] width 992 height 39
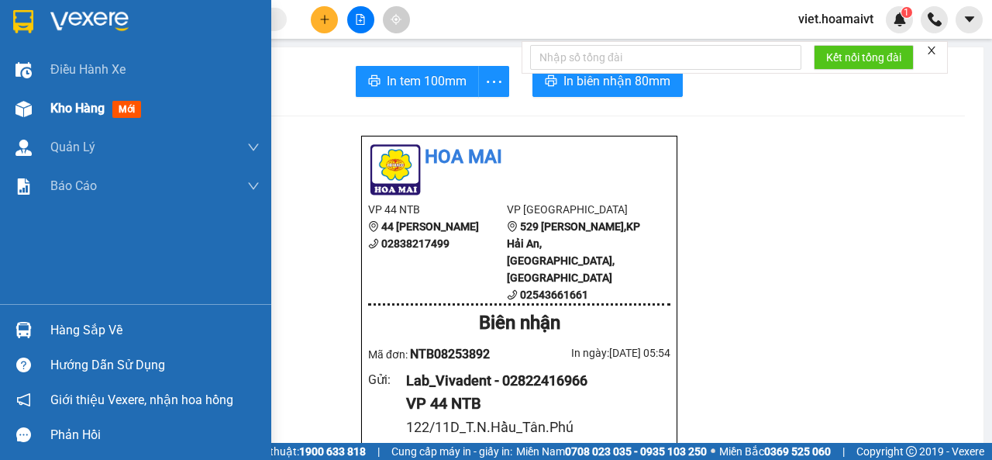
click at [69, 106] on span "Kho hàng" at bounding box center [77, 108] width 54 height 15
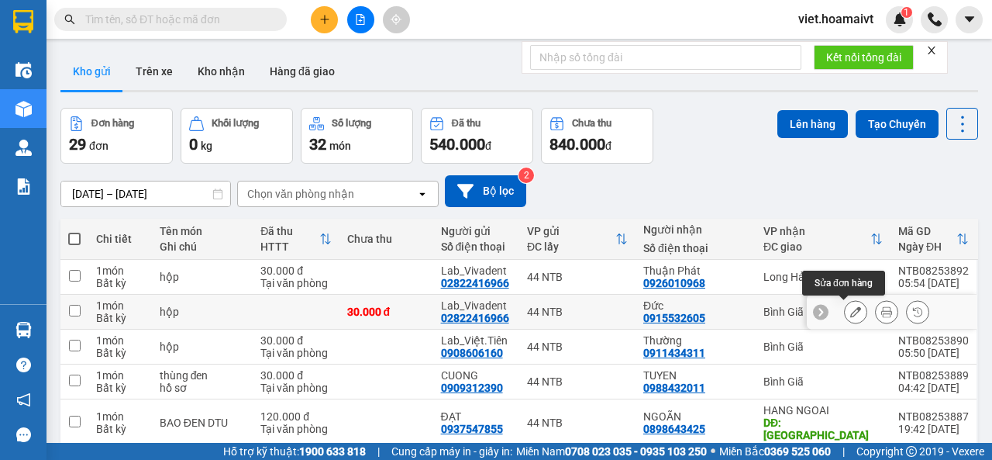
click at [850, 309] on icon at bounding box center [855, 311] width 11 height 11
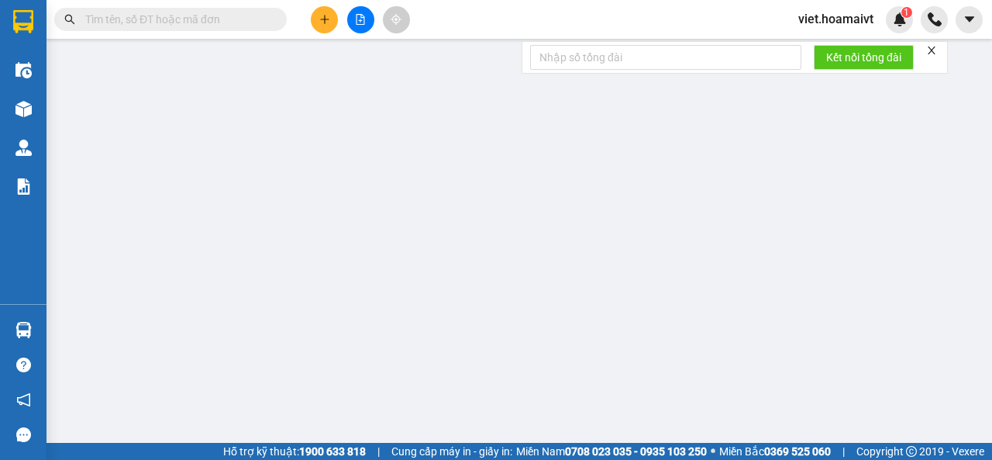
type input "02822416966"
type input "Lab_Vivadent"
type input "079065027654"
type input "0915532605"
type input "Đức"
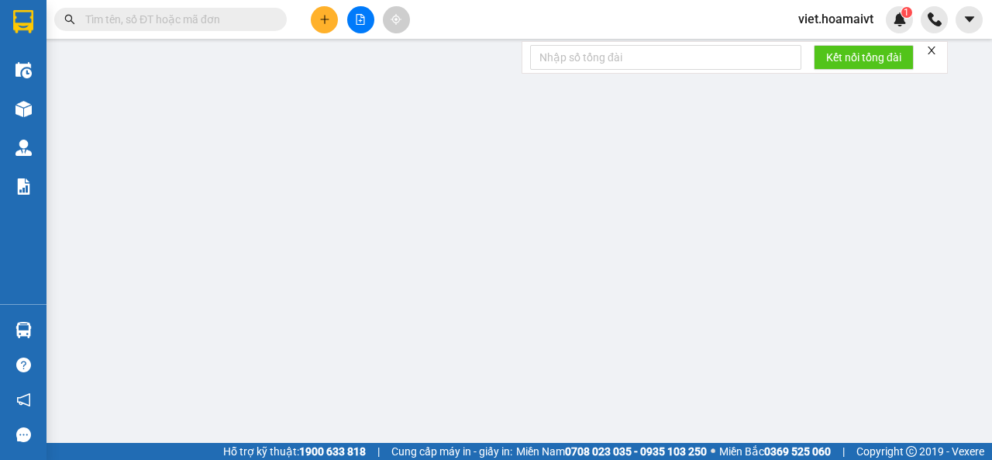
type input "30.000"
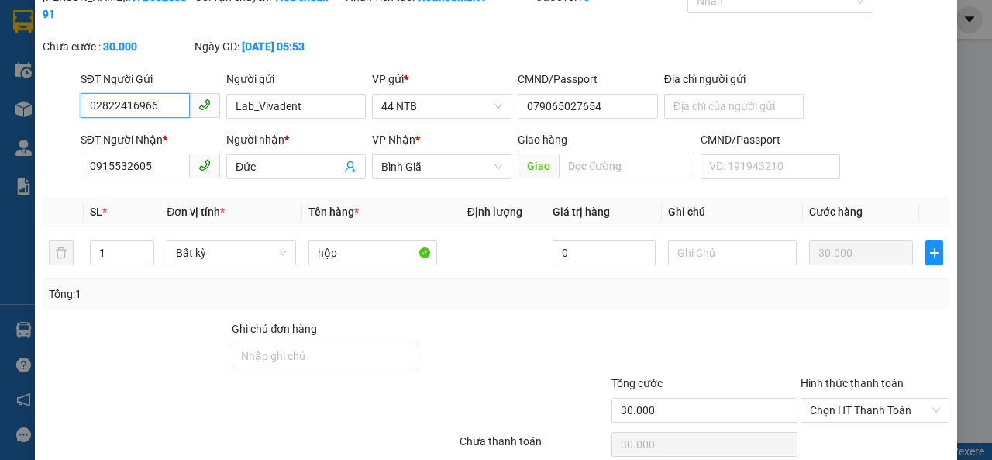
scroll to position [132, 0]
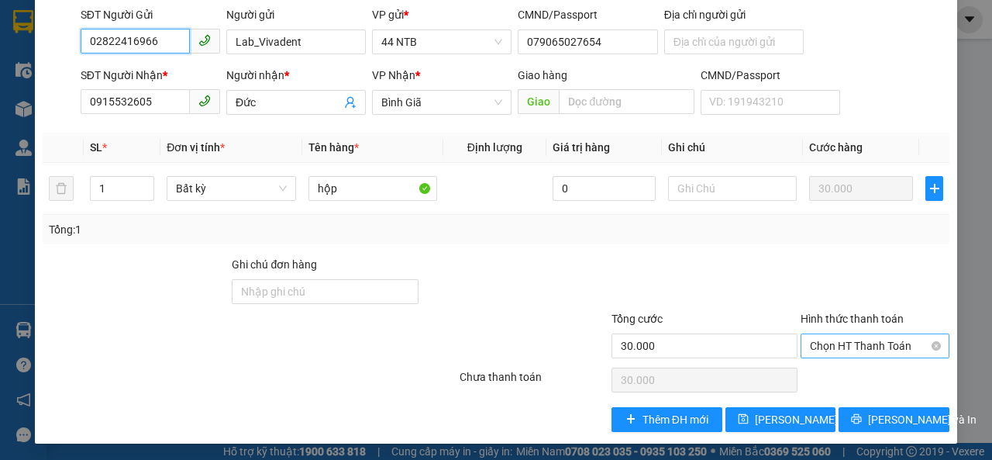
click at [839, 340] on span "Chọn HT Thanh Toán" at bounding box center [875, 345] width 130 height 23
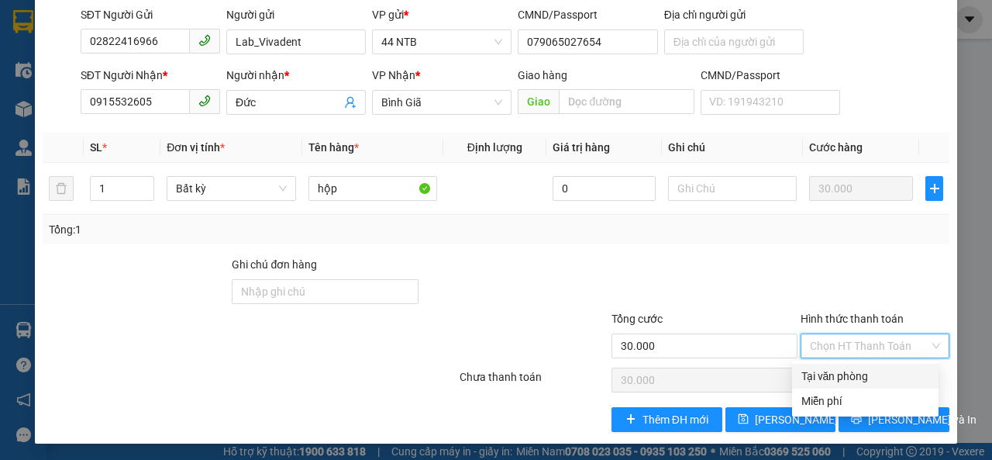
click at [837, 374] on div "Tại văn phòng" at bounding box center [866, 375] width 128 height 17
type input "0"
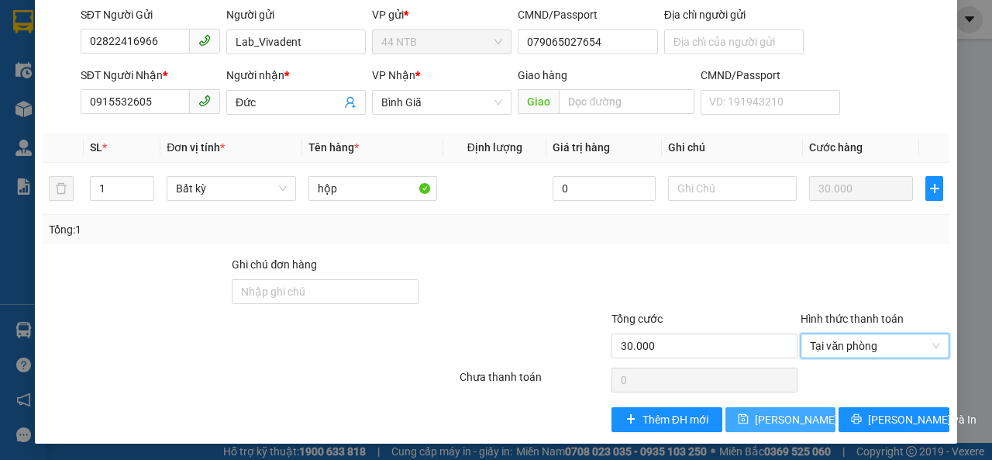
click at [767, 411] on span "[PERSON_NAME] thay đổi" at bounding box center [817, 419] width 124 height 17
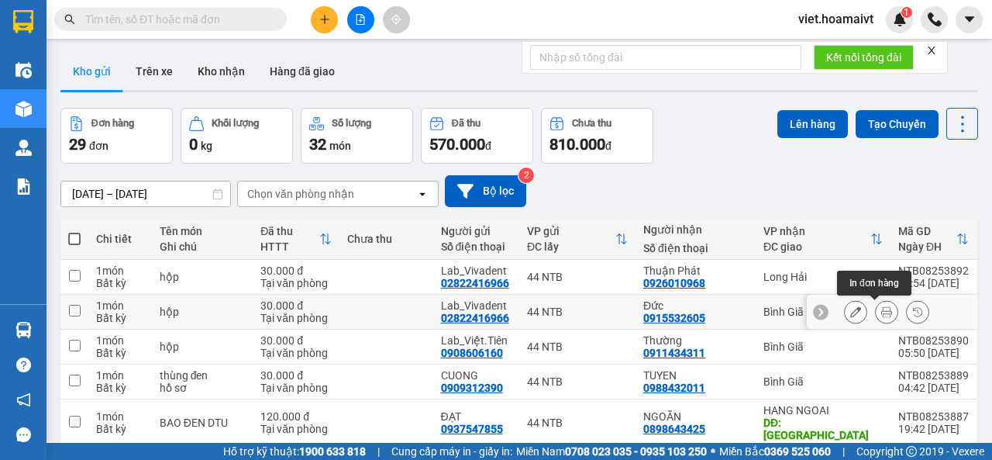
click at [881, 309] on icon at bounding box center [886, 311] width 11 height 11
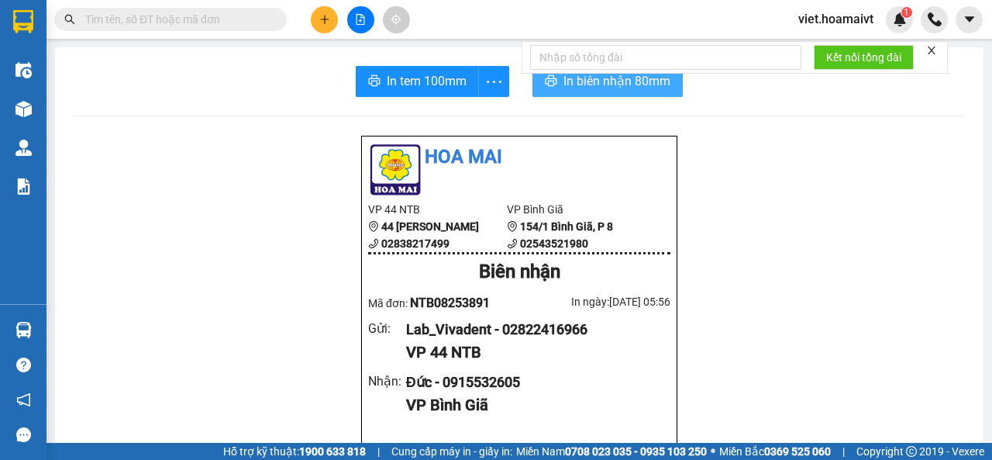
click at [547, 91] on button "In biên nhận 80mm" at bounding box center [608, 81] width 150 height 31
